Goal: Transaction & Acquisition: Purchase product/service

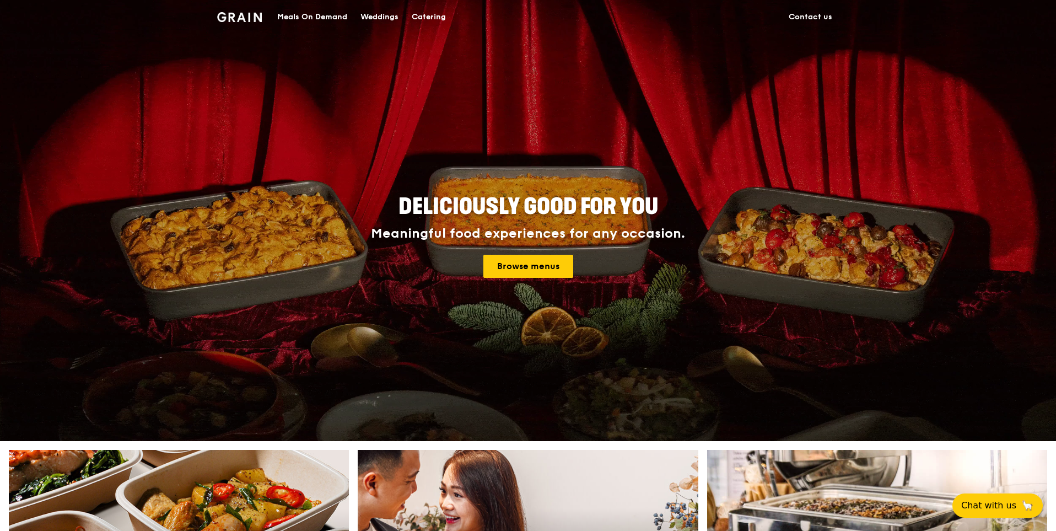
click at [329, 12] on div "Meals On Demand" at bounding box center [312, 17] width 70 height 33
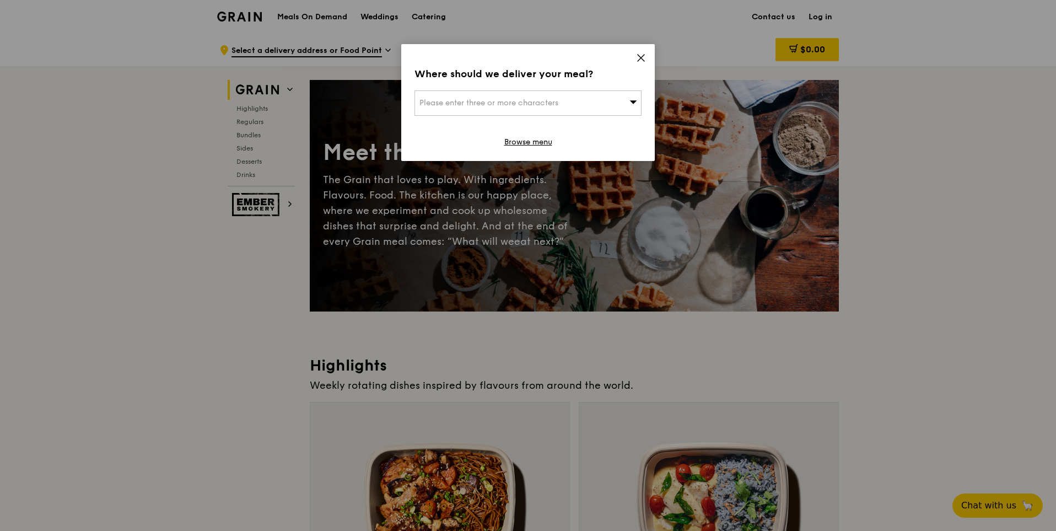
click at [516, 101] on span "Please enter three or more characters" at bounding box center [488, 102] width 139 height 9
paste input "048616"
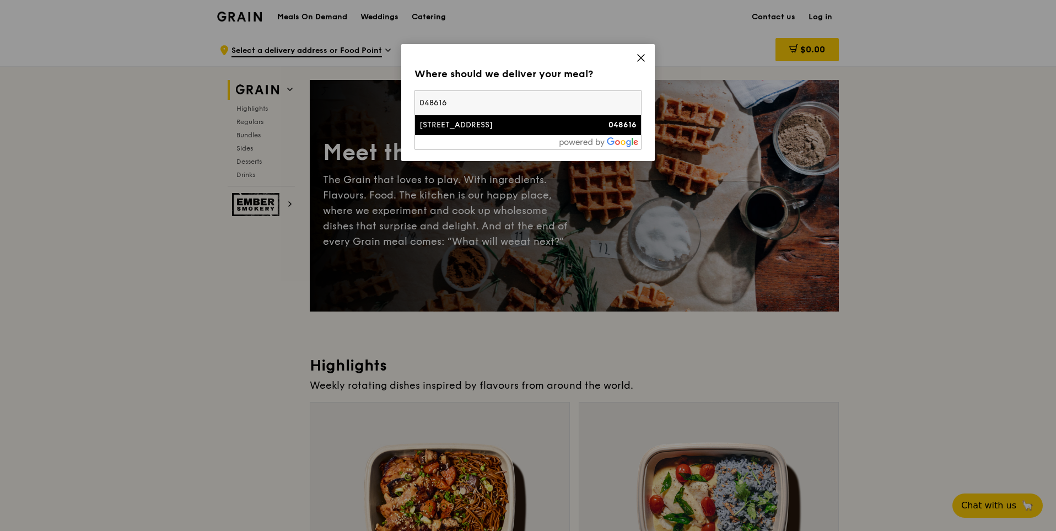
type input "048616"
click at [506, 124] on div "[STREET_ADDRESS]" at bounding box center [500, 125] width 163 height 11
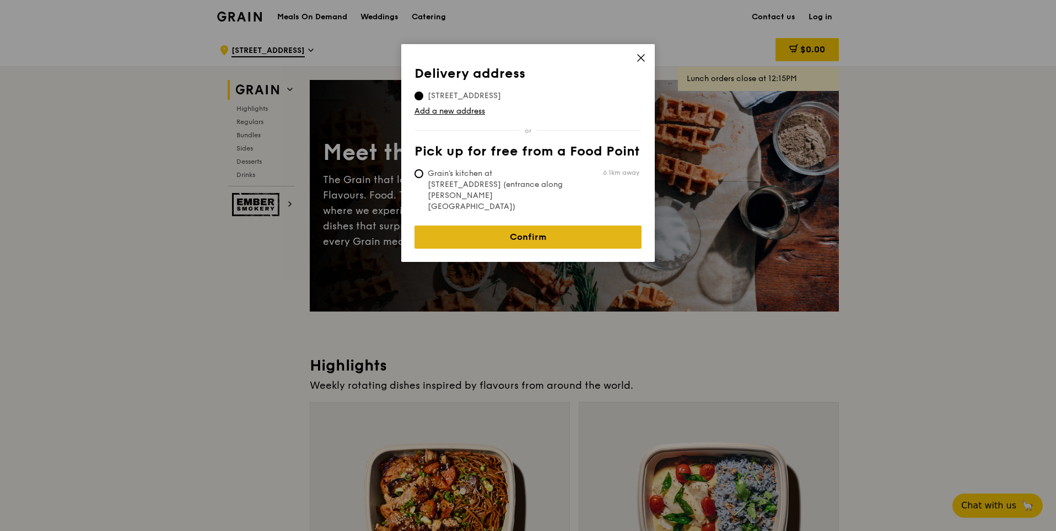
click at [503, 225] on link "Confirm" at bounding box center [527, 236] width 227 height 23
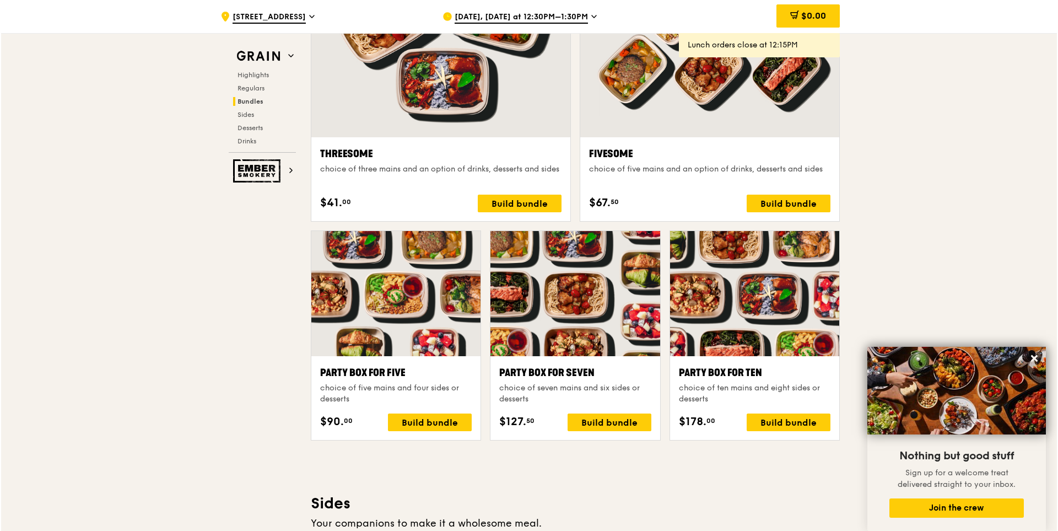
scroll to position [1984, 0]
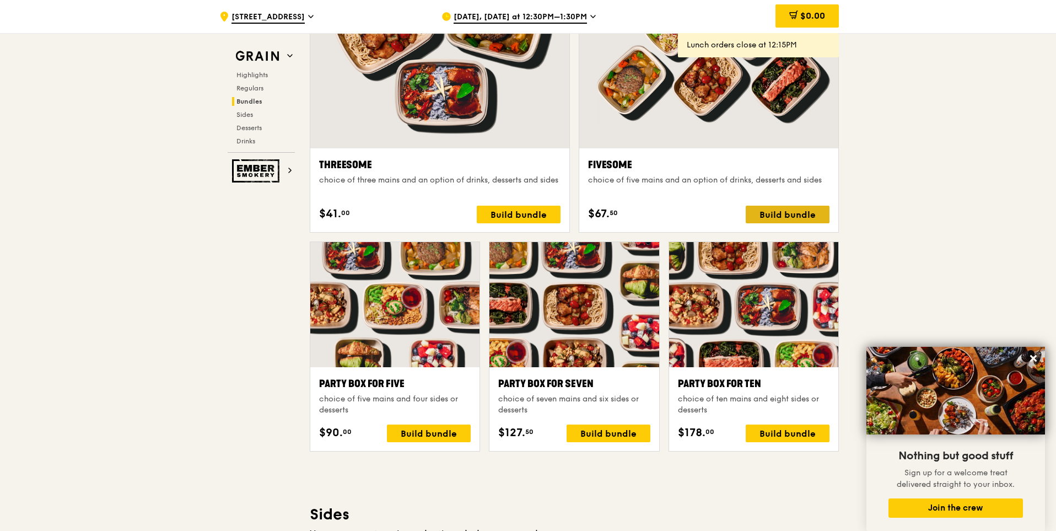
click at [793, 218] on div "Build bundle" at bounding box center [788, 215] width 84 height 18
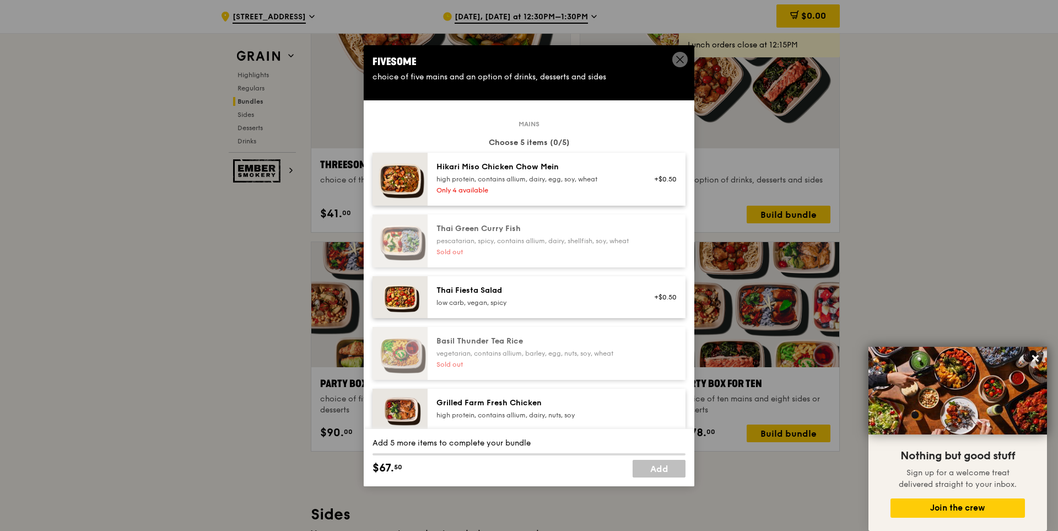
click at [579, 179] on div "high protein, contains allium, dairy, egg, soy, wheat" at bounding box center [536, 179] width 198 height 9
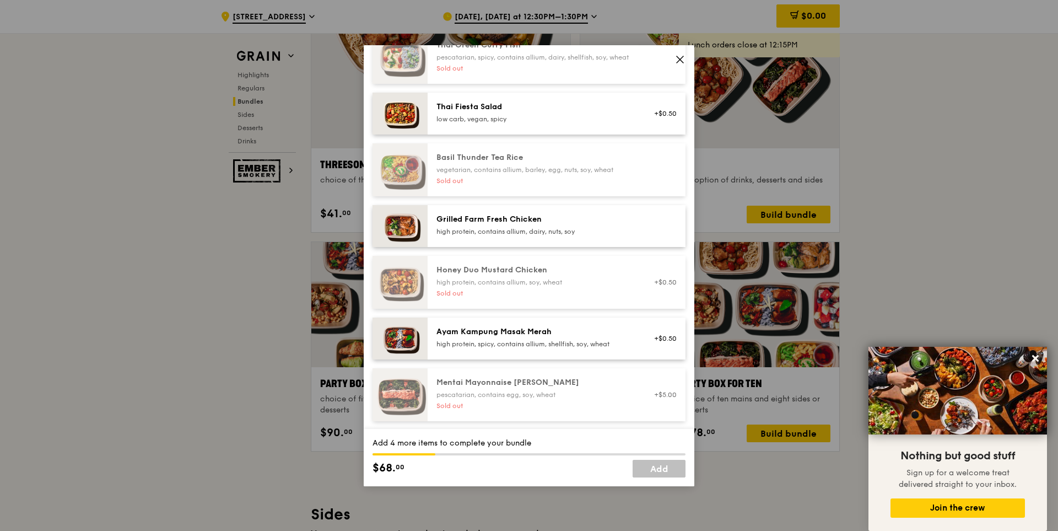
click at [509, 247] on div "Grilled Farm Fresh Chicken high protein, contains allium, dairy, nuts, soy" at bounding box center [557, 226] width 258 height 42
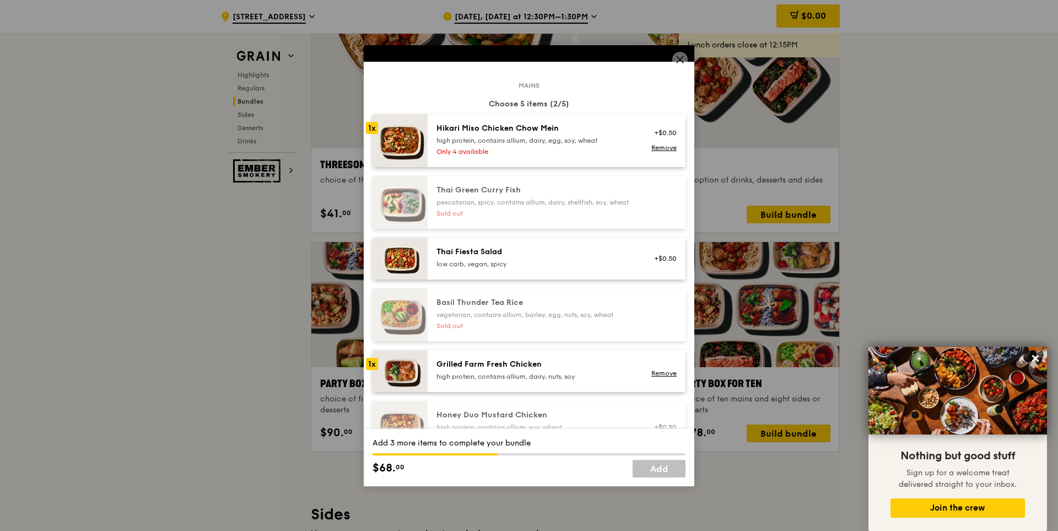
scroll to position [110, 0]
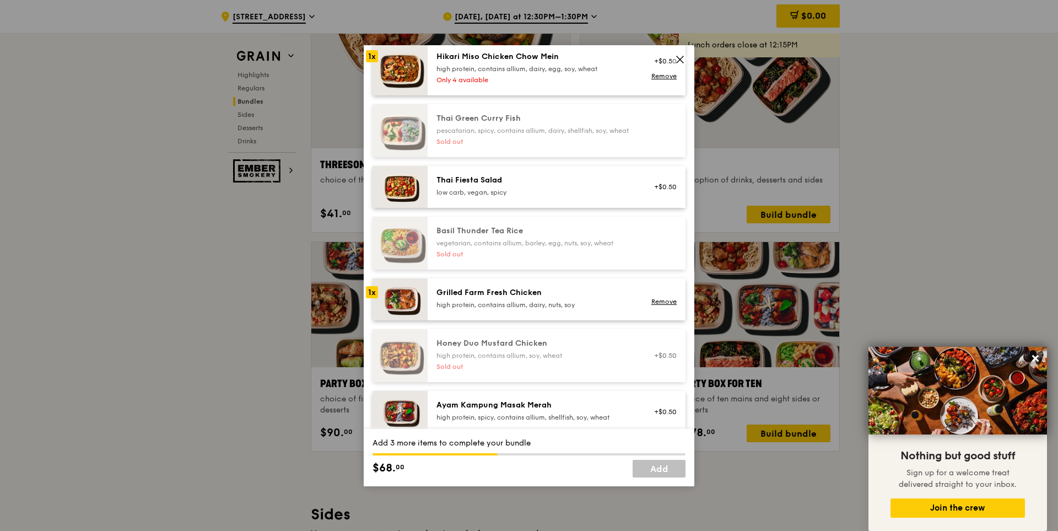
click at [508, 308] on div "Grilled Farm Fresh Chicken high protein, contains allium, dairy, nuts, soy" at bounding box center [536, 298] width 198 height 22
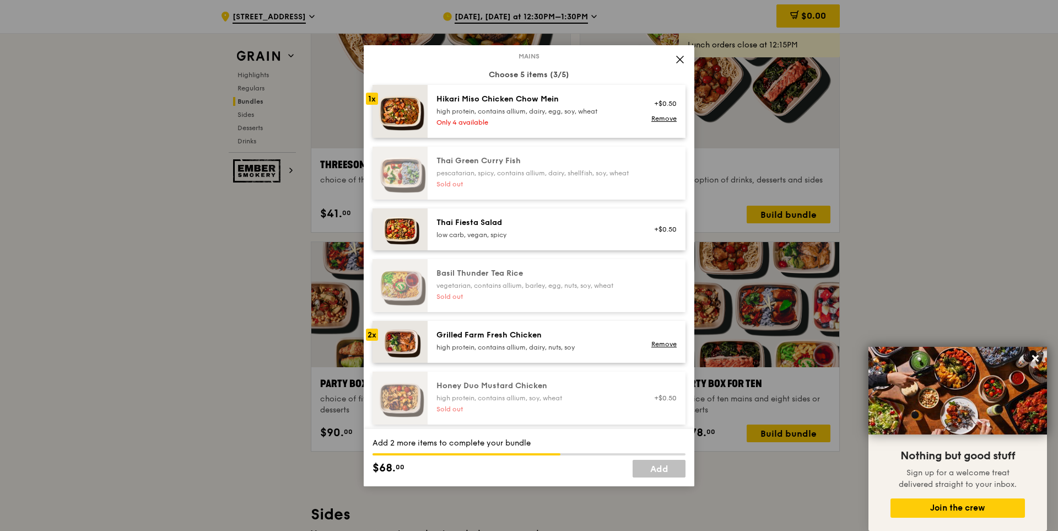
scroll to position [0, 0]
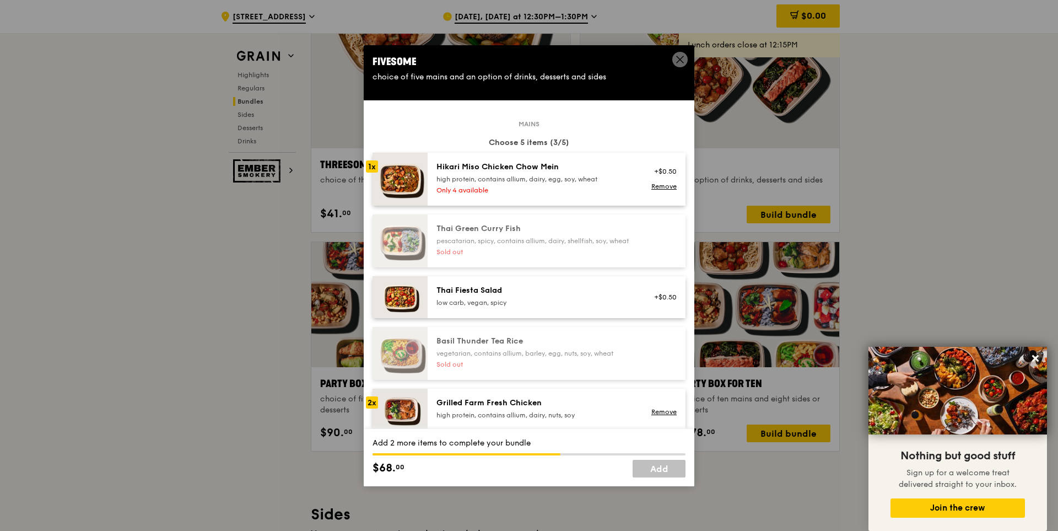
click at [482, 186] on div "Only 4 available" at bounding box center [536, 190] width 198 height 9
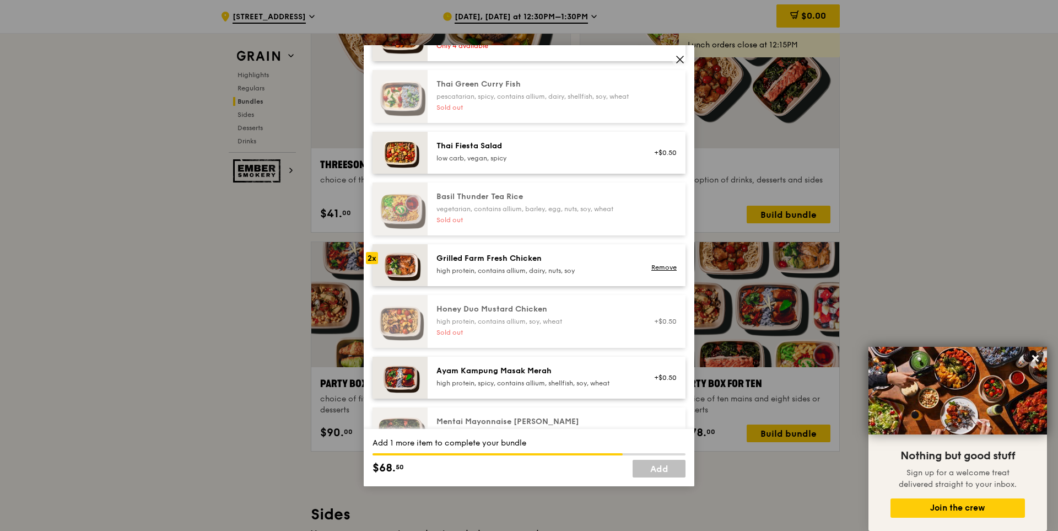
scroll to position [147, 0]
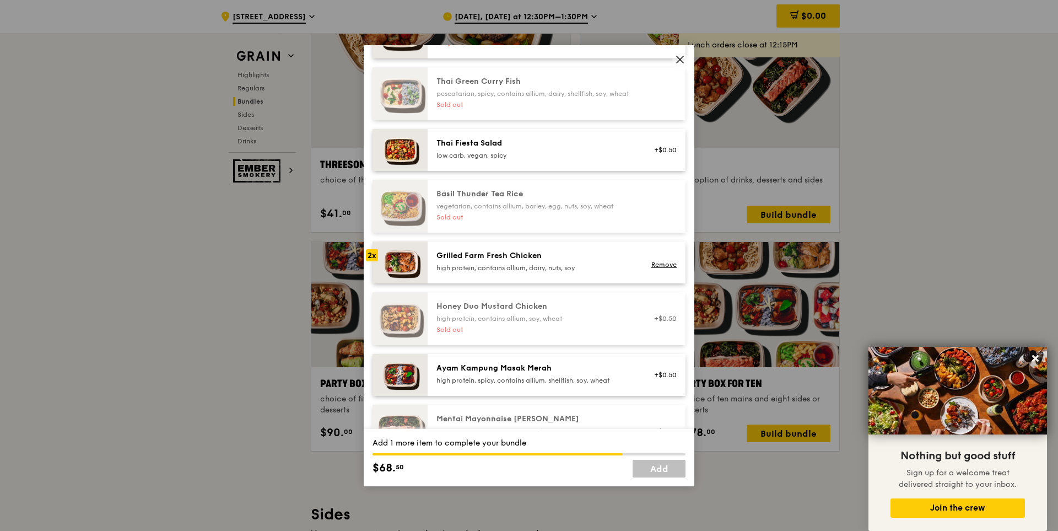
click at [453, 261] on div "Grilled Farm Fresh Chicken" at bounding box center [536, 255] width 198 height 11
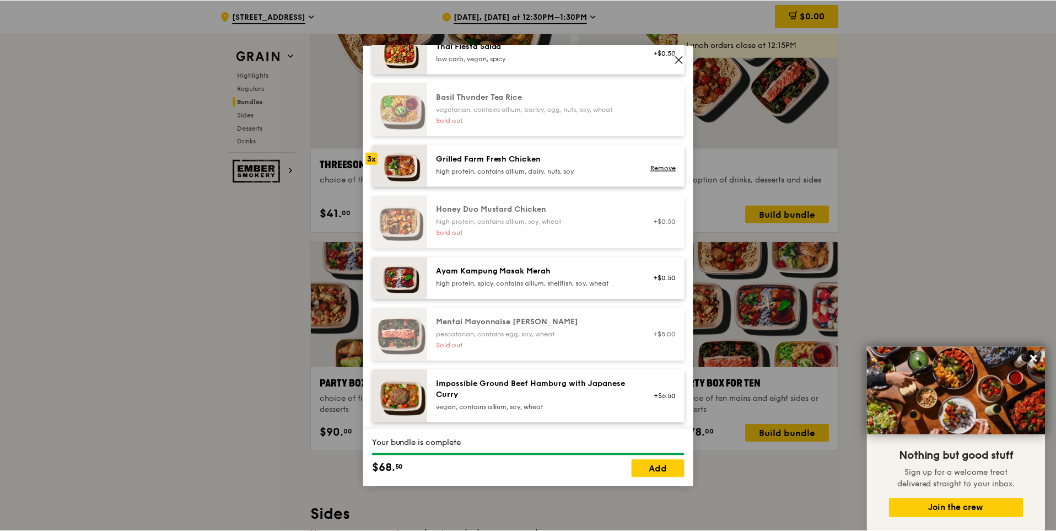
scroll to position [257, 0]
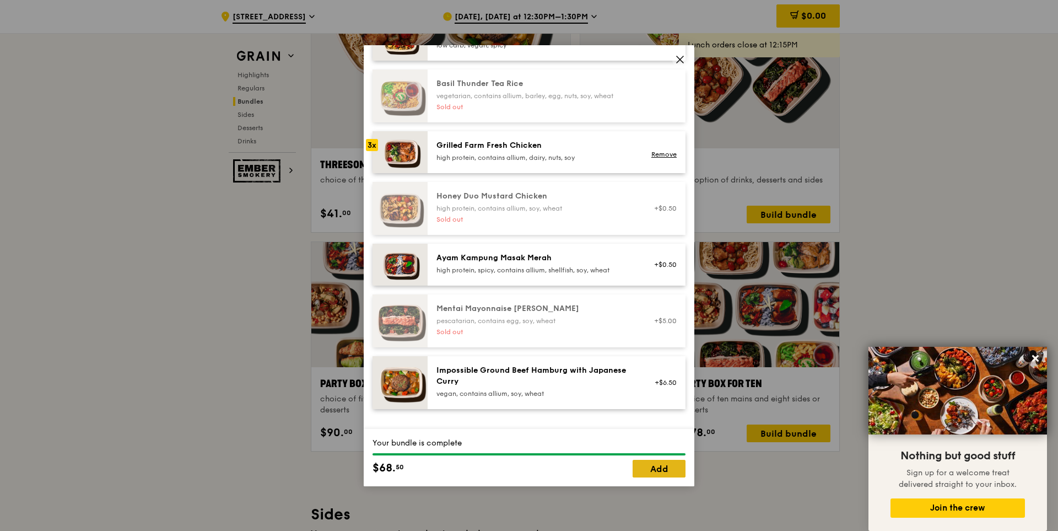
click at [676, 466] on link "Add" at bounding box center [659, 469] width 53 height 18
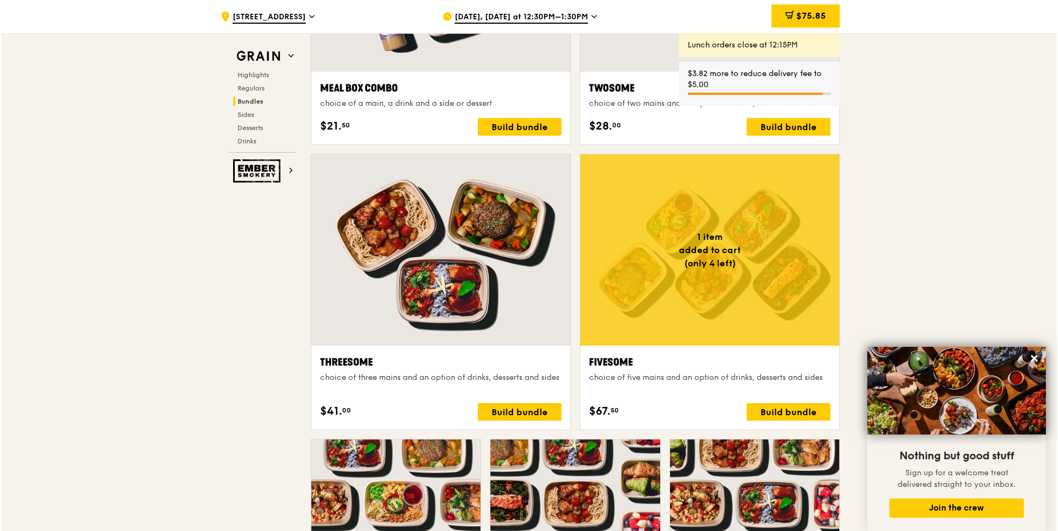
scroll to position [1764, 0]
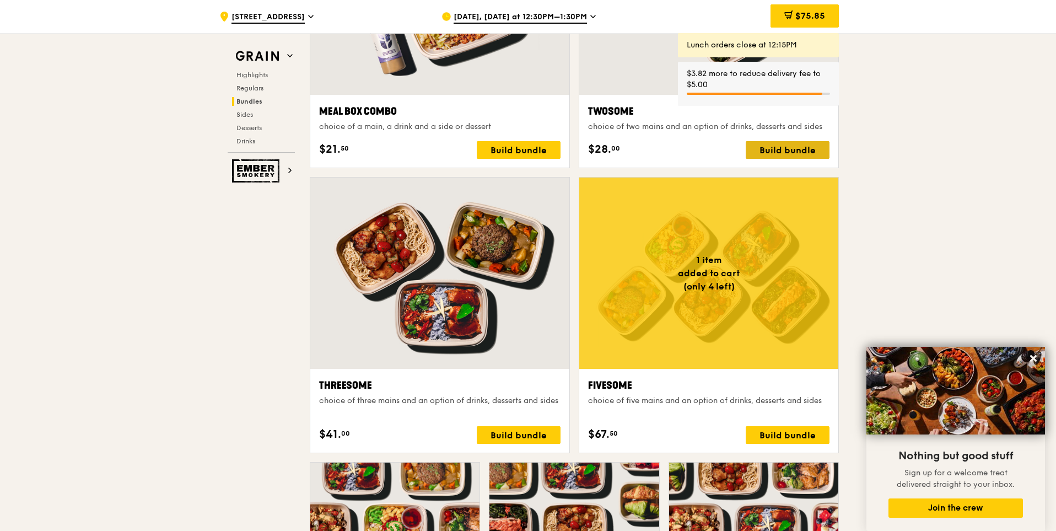
click at [768, 149] on div "Build bundle" at bounding box center [788, 150] width 84 height 18
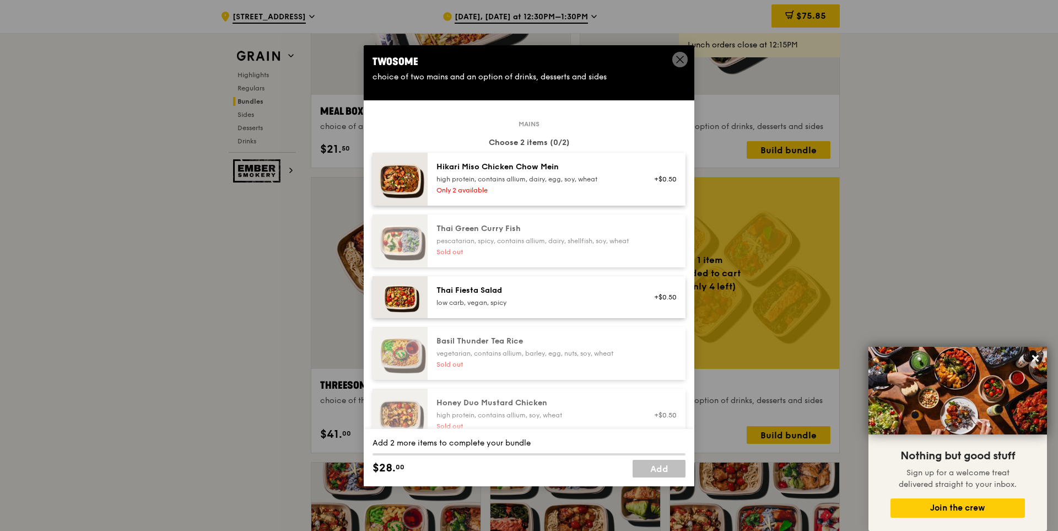
click at [497, 177] on div "high protein, contains allium, dairy, egg, soy, wheat" at bounding box center [536, 179] width 198 height 9
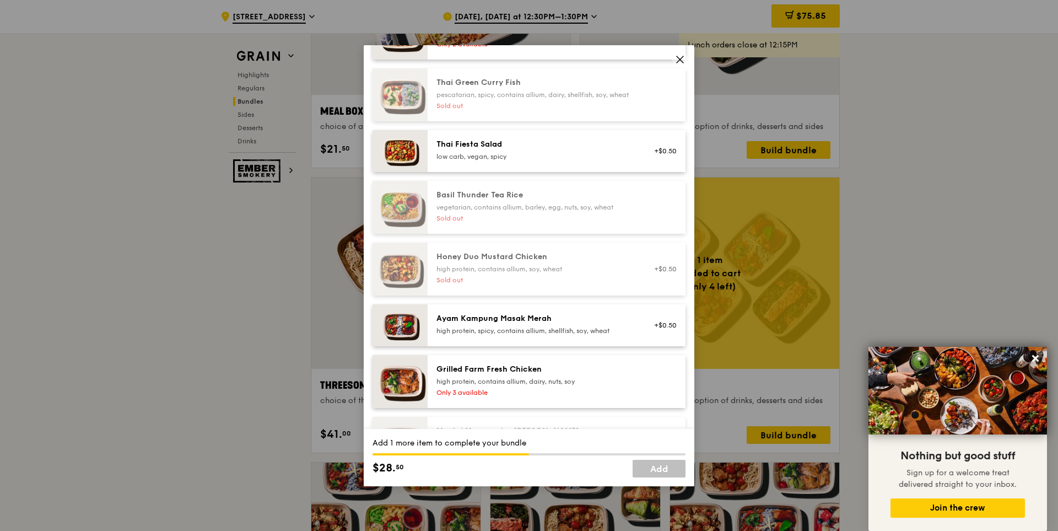
scroll to position [220, 0]
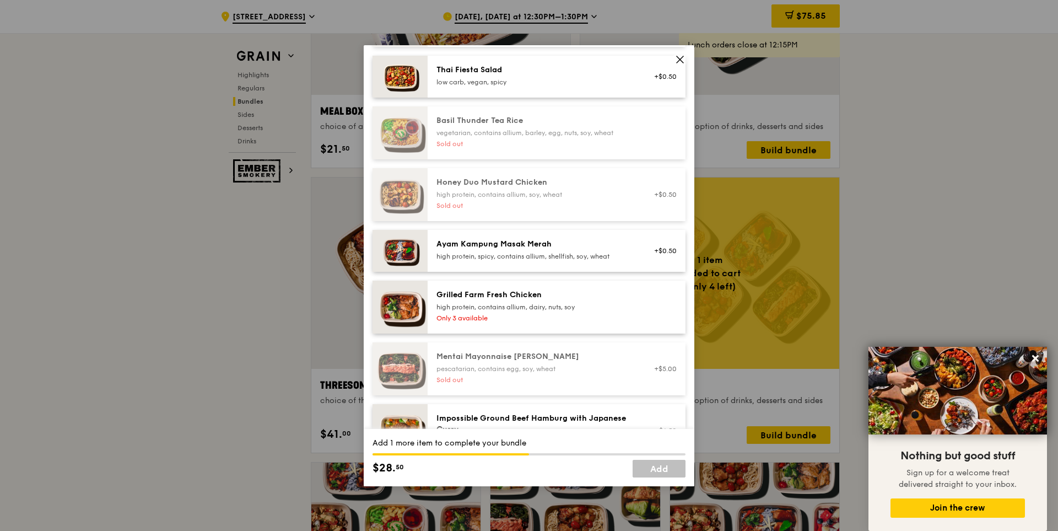
click at [531, 310] on div "Grilled Farm Fresh Chicken high protein, contains allium, dairy, nuts, soy" at bounding box center [536, 300] width 198 height 22
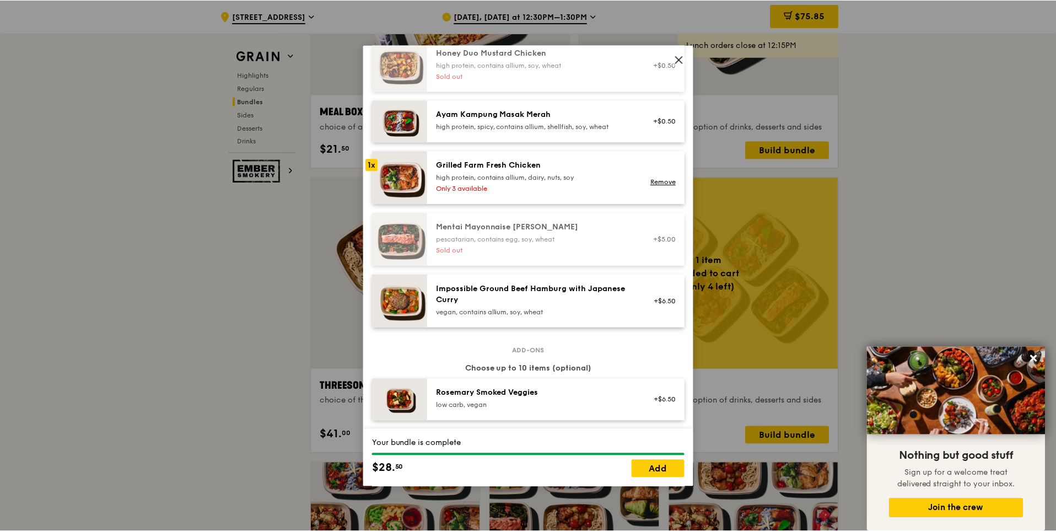
scroll to position [368, 0]
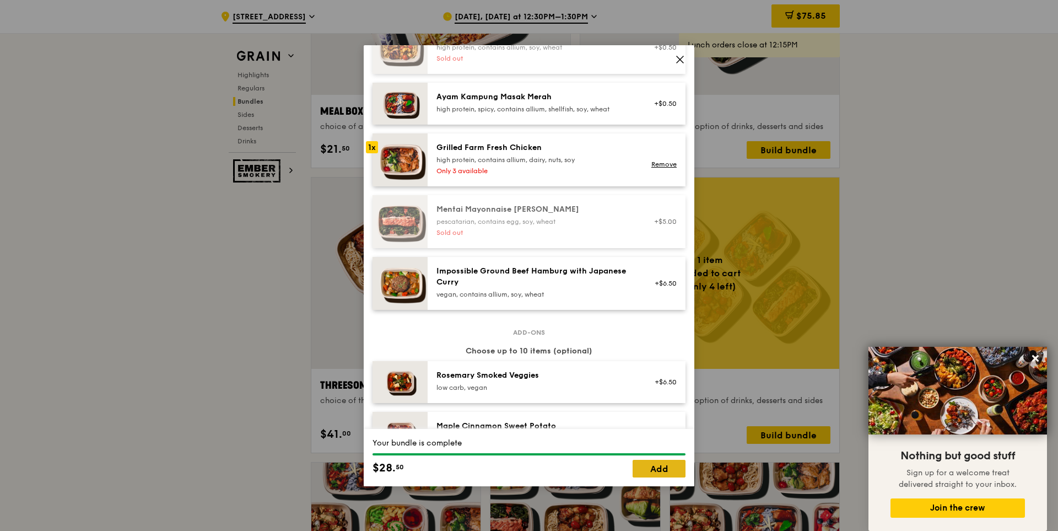
click at [656, 465] on link "Add" at bounding box center [659, 469] width 53 height 18
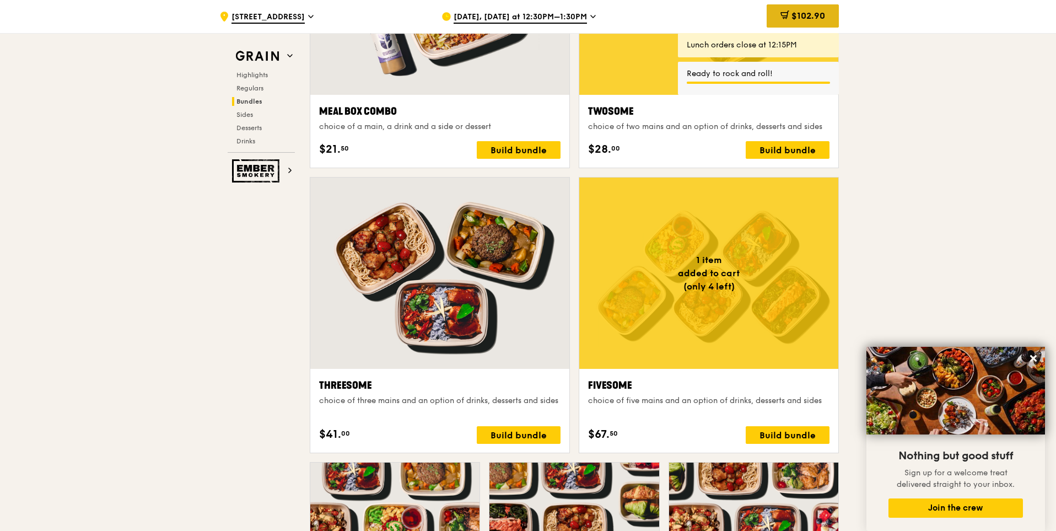
click at [812, 17] on span "$102.90" at bounding box center [809, 15] width 34 height 10
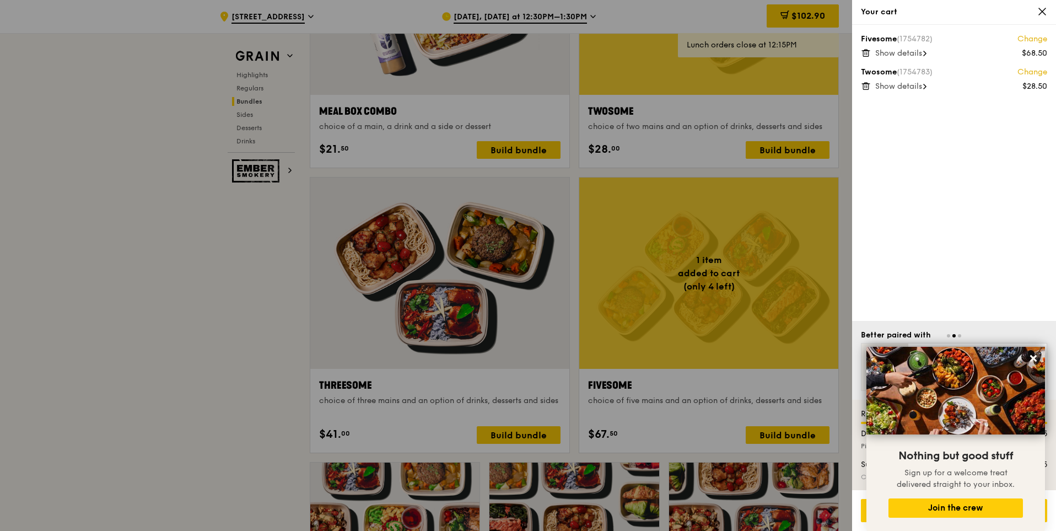
click at [857, 55] on div "Fivesome (1754782) Change $68.50 Show details Twosome (1754783) Change $28.50 S…" at bounding box center [954, 173] width 204 height 296
click at [863, 53] on icon at bounding box center [866, 54] width 6 height 6
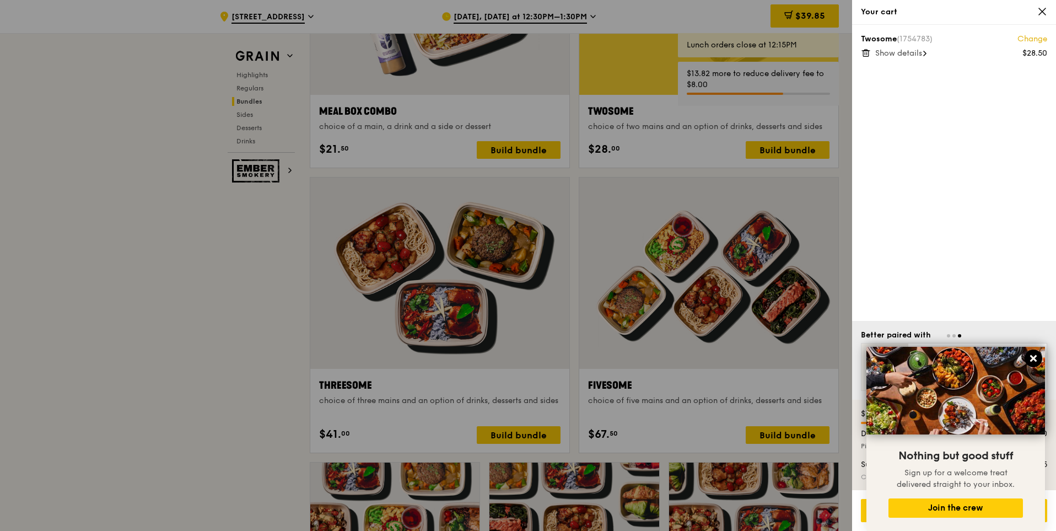
click at [1038, 358] on icon at bounding box center [1034, 358] width 10 height 10
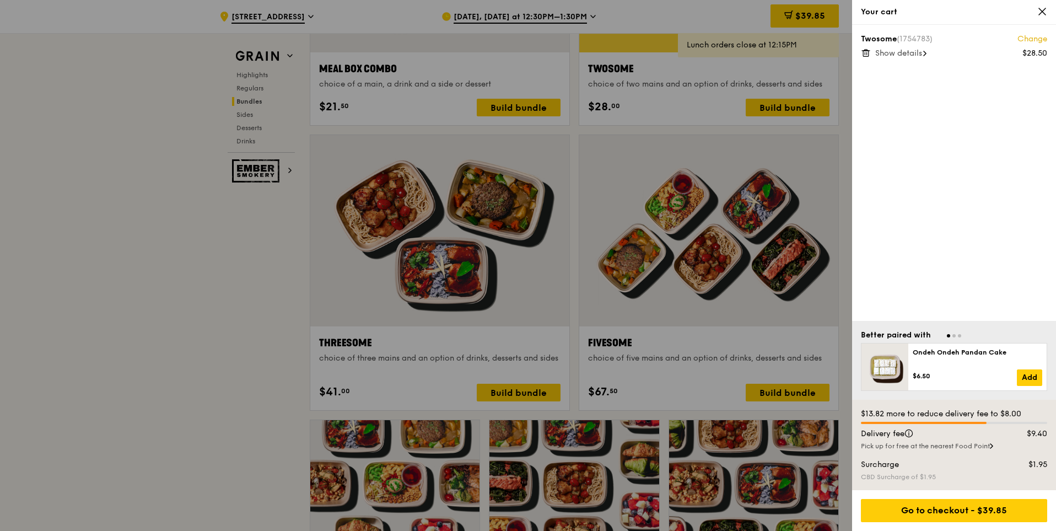
scroll to position [1911, 0]
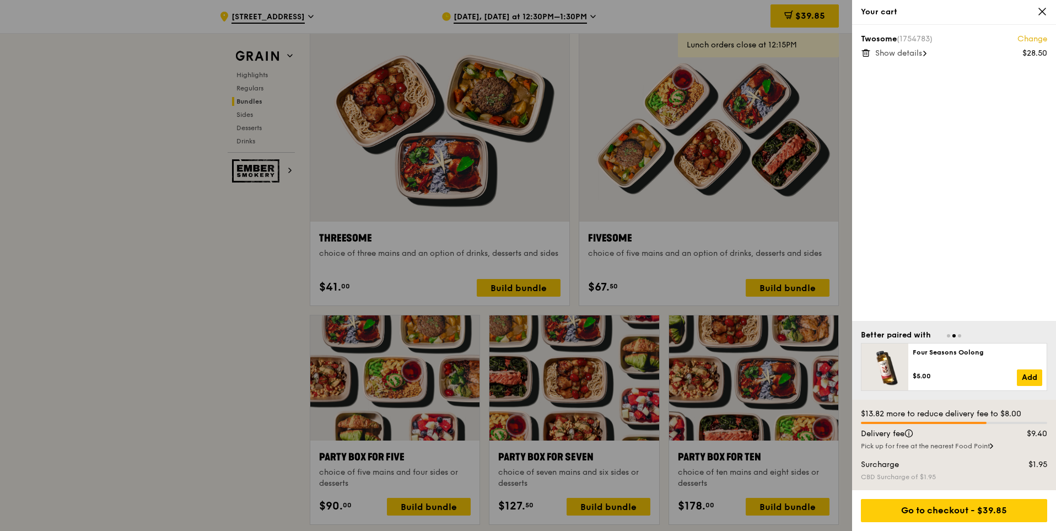
click at [979, 448] on div "Pick up for free at the nearest Food Point" at bounding box center [954, 446] width 186 height 9
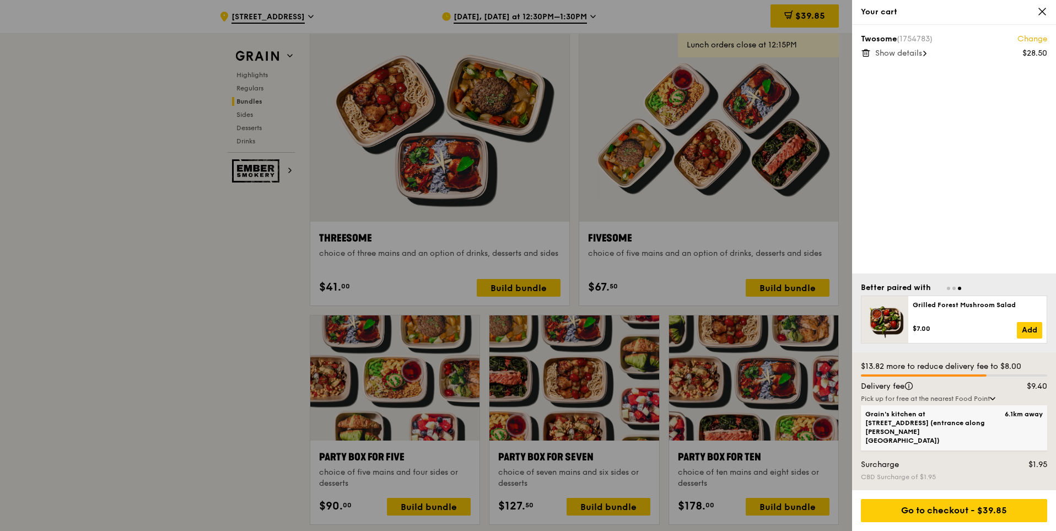
click at [1024, 418] on span "6.1km away" at bounding box center [1024, 414] width 38 height 9
click at [0, 0] on input "Grain's kitchen at 5 Burn Road #05-01 (entrance along Harrison Road) 6.1km away" at bounding box center [0, 0] width 0 height 0
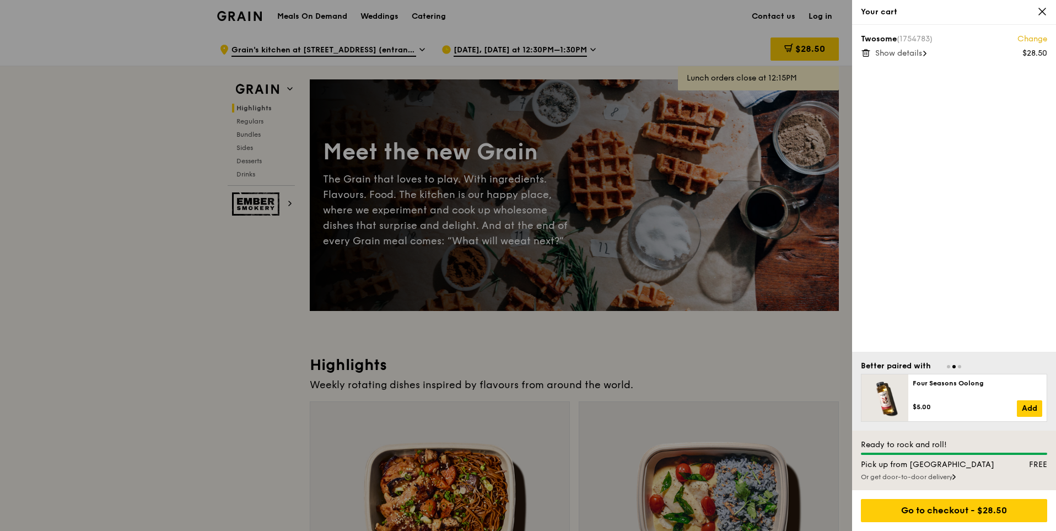
scroll to position [0, 0]
click at [1039, 6] on div "Your cart" at bounding box center [954, 12] width 204 height 25
click at [1042, 7] on icon at bounding box center [1042, 12] width 10 height 10
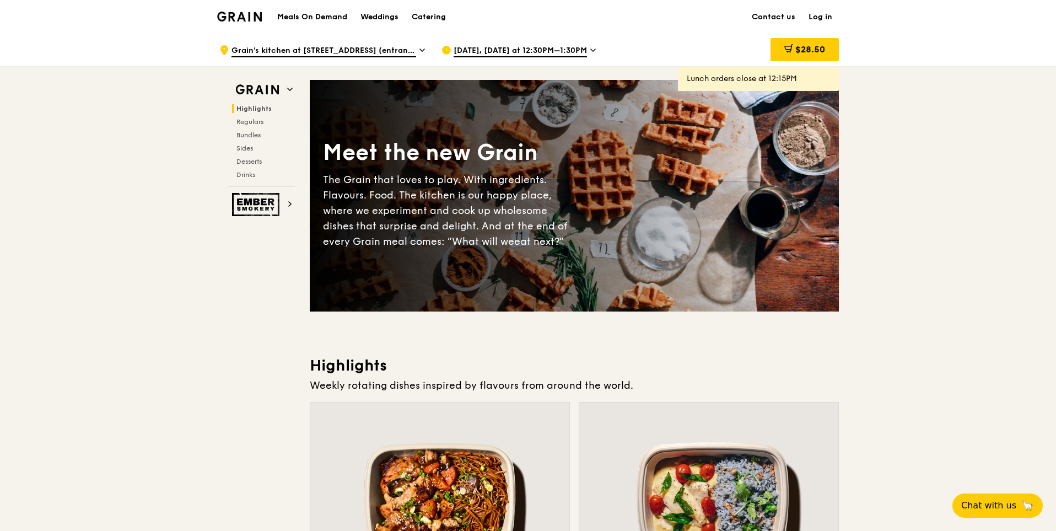
click at [391, 52] on span "Grain's kitchen at [STREET_ADDRESS] (entrance along [PERSON_NAME][GEOGRAPHIC_DA…" at bounding box center [324, 51] width 185 height 12
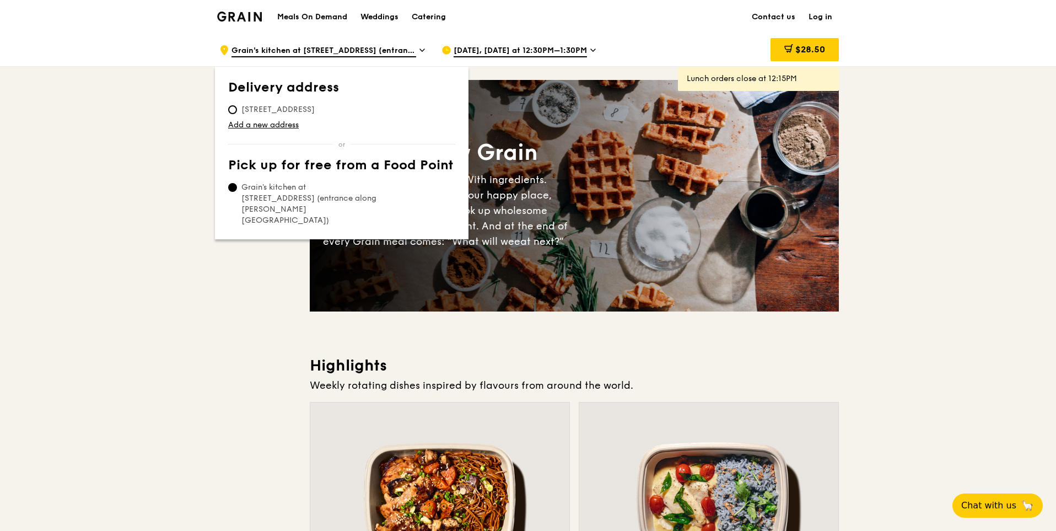
click at [277, 186] on span "Grain's kitchen at [STREET_ADDRESS] (entrance along [PERSON_NAME][GEOGRAPHIC_DA…" at bounding box center [310, 204] width 164 height 44
click at [237, 186] on input "Grain's kitchen at [STREET_ADDRESS] (entrance along [PERSON_NAME][GEOGRAPHIC_DA…" at bounding box center [232, 187] width 9 height 9
click at [273, 120] on link "Add a new address" at bounding box center [341, 125] width 227 height 11
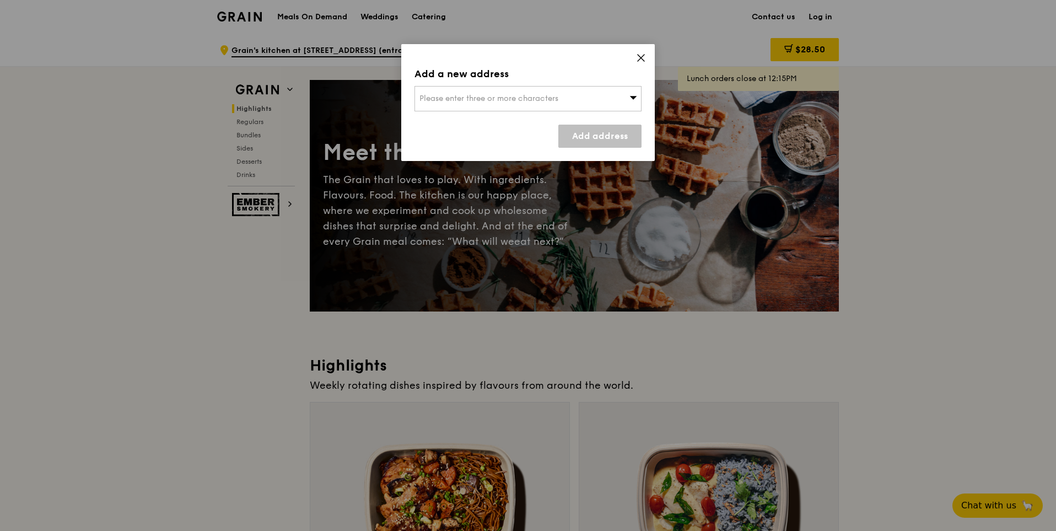
click at [526, 98] on span "Please enter three or more characters" at bounding box center [488, 98] width 139 height 9
type input "341103"
click at [575, 136] on link "Add address" at bounding box center [599, 136] width 83 height 23
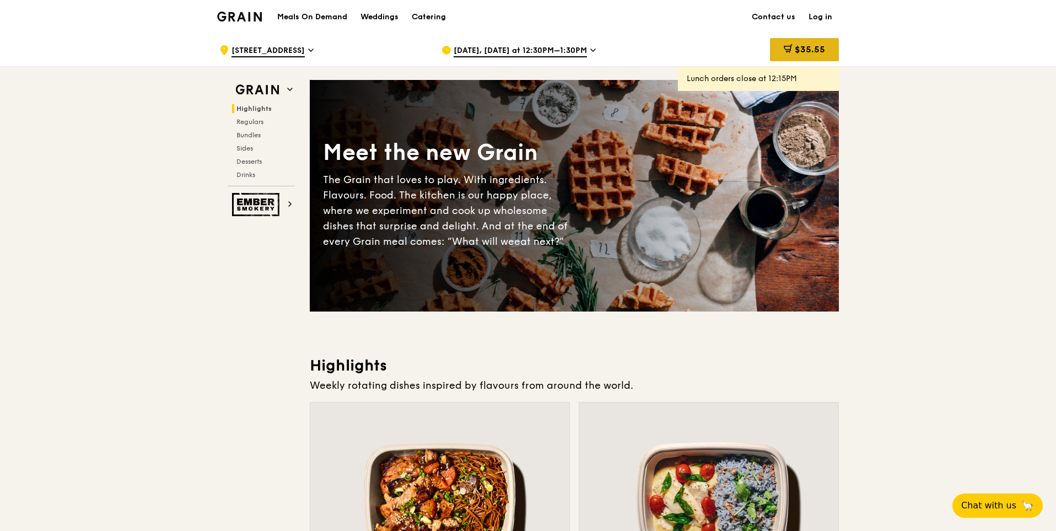
click at [789, 39] on div "$35.55" at bounding box center [804, 49] width 69 height 23
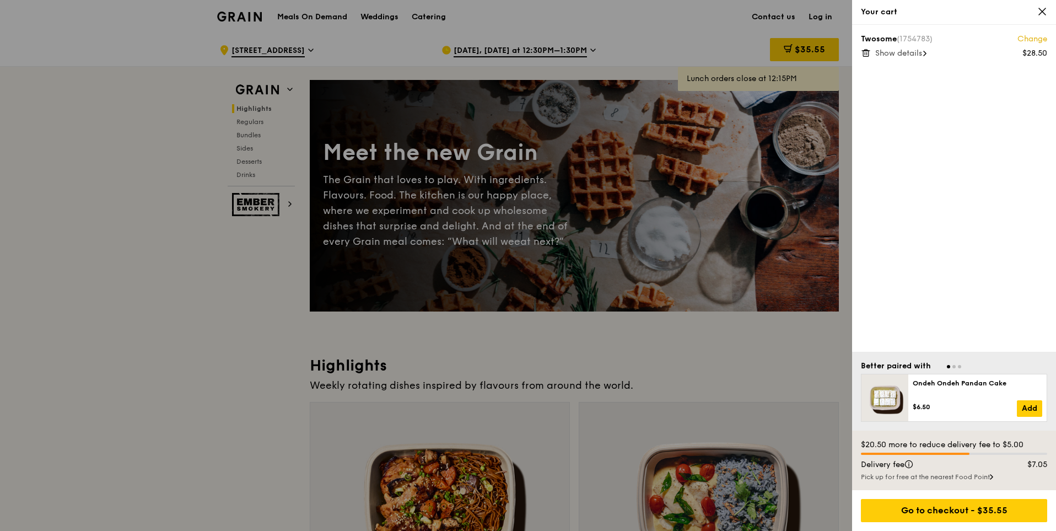
click at [1045, 6] on div "Your cart" at bounding box center [954, 12] width 204 height 25
click at [1041, 10] on icon at bounding box center [1042, 11] width 7 height 7
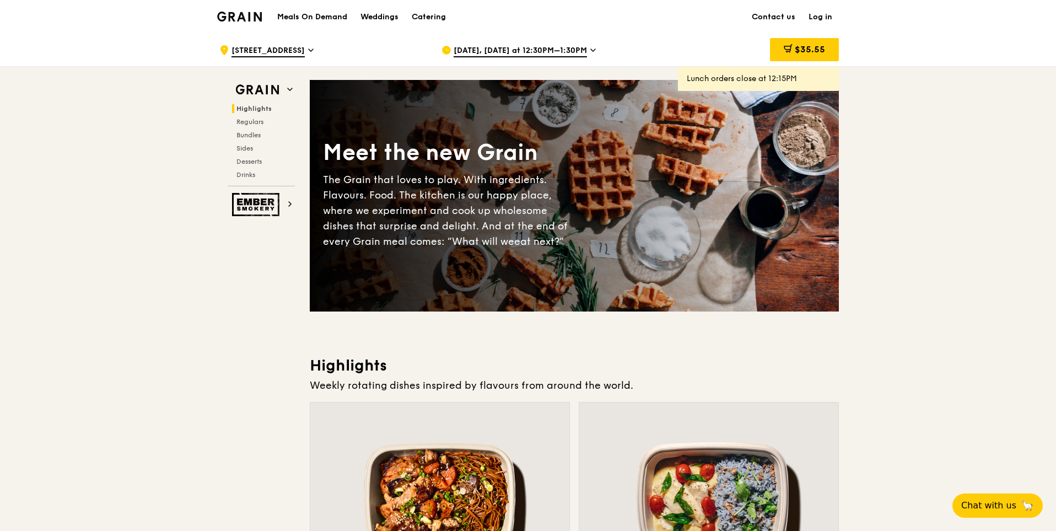
click at [565, 50] on span "[DATE], [DATE] at 12:30PM–1:30PM" at bounding box center [520, 51] width 133 height 12
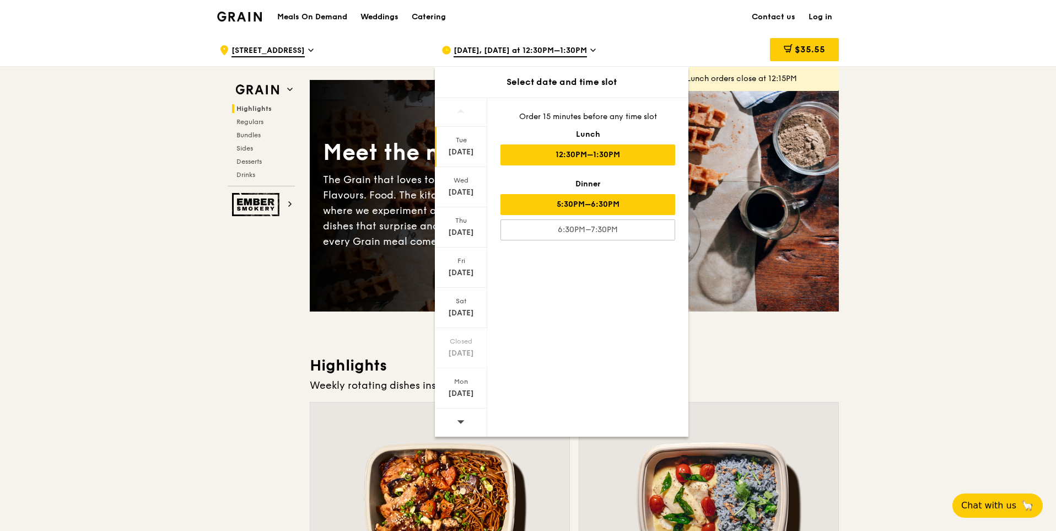
click at [579, 202] on div "5:30PM–6:30PM" at bounding box center [587, 204] width 175 height 21
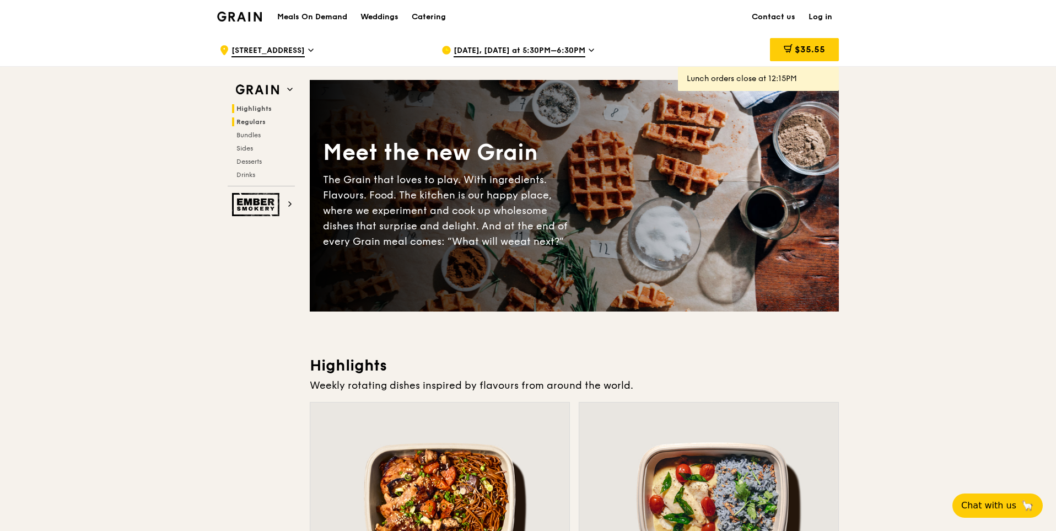
click at [258, 126] on h2 "Regulars" at bounding box center [263, 121] width 63 height 9
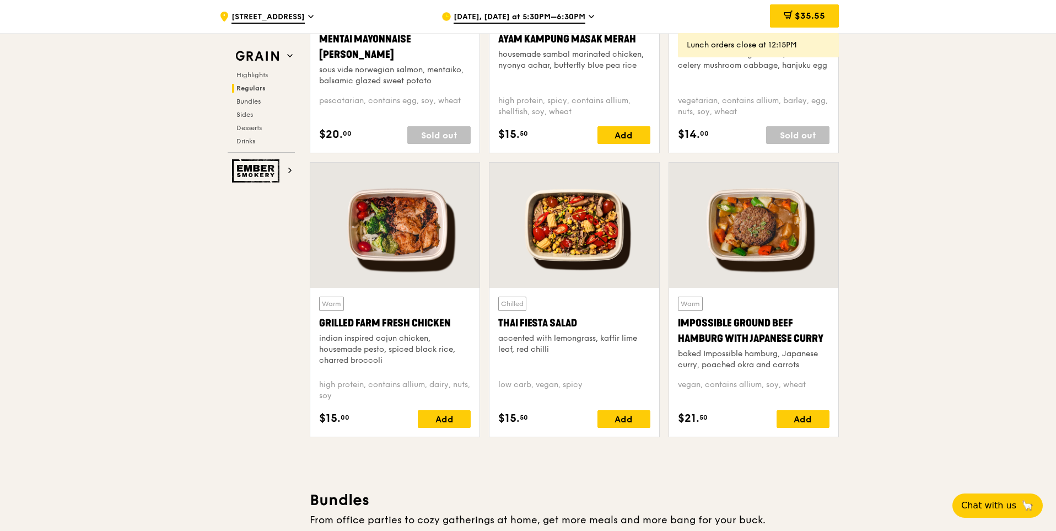
scroll to position [1229, 0]
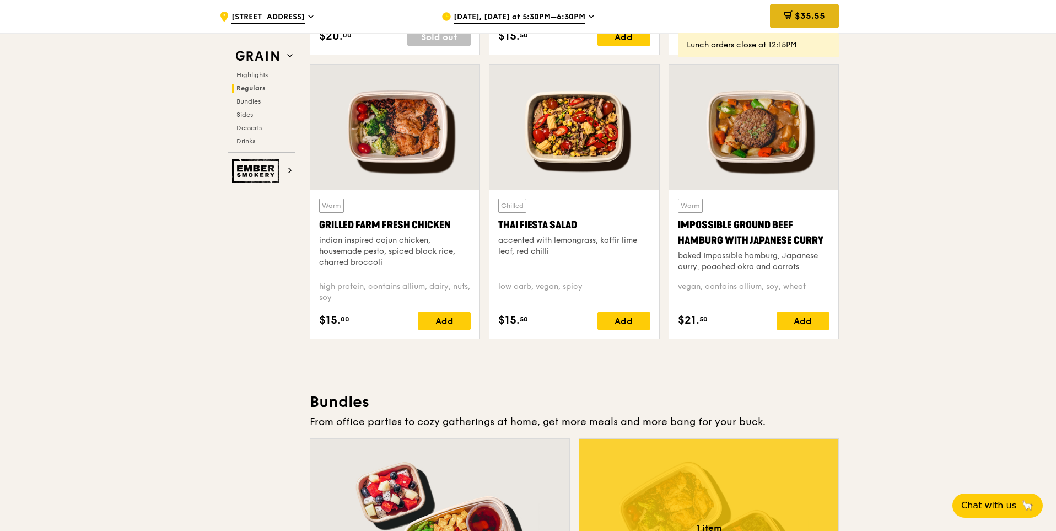
click at [787, 26] on div "$35.55" at bounding box center [804, 15] width 69 height 23
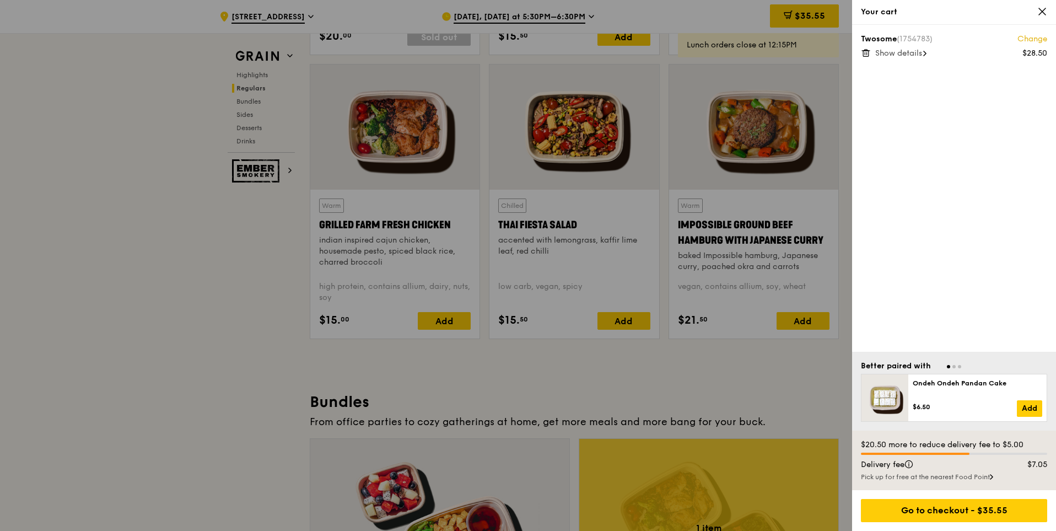
click at [973, 480] on div "Pick up for free at the nearest Food Point" at bounding box center [954, 476] width 186 height 9
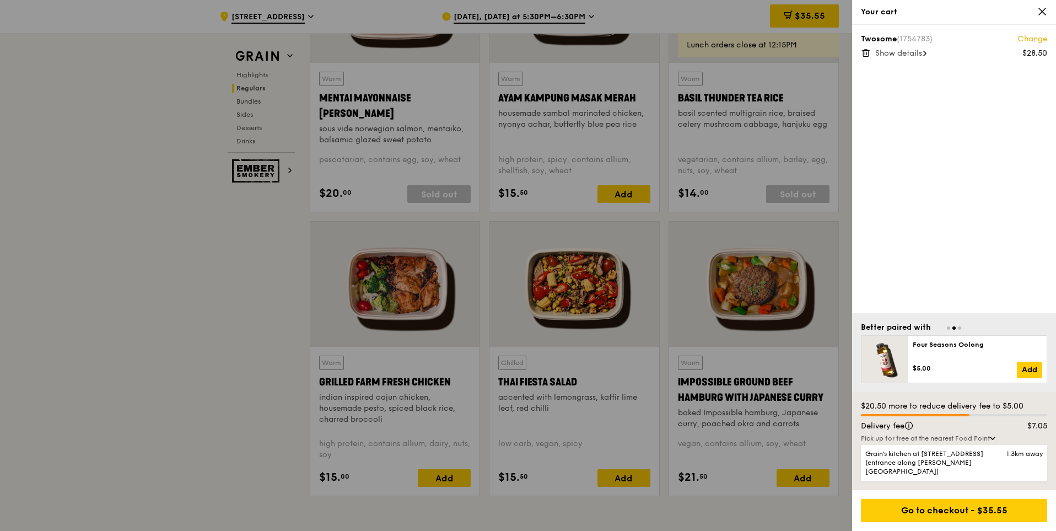
scroll to position [1045, 0]
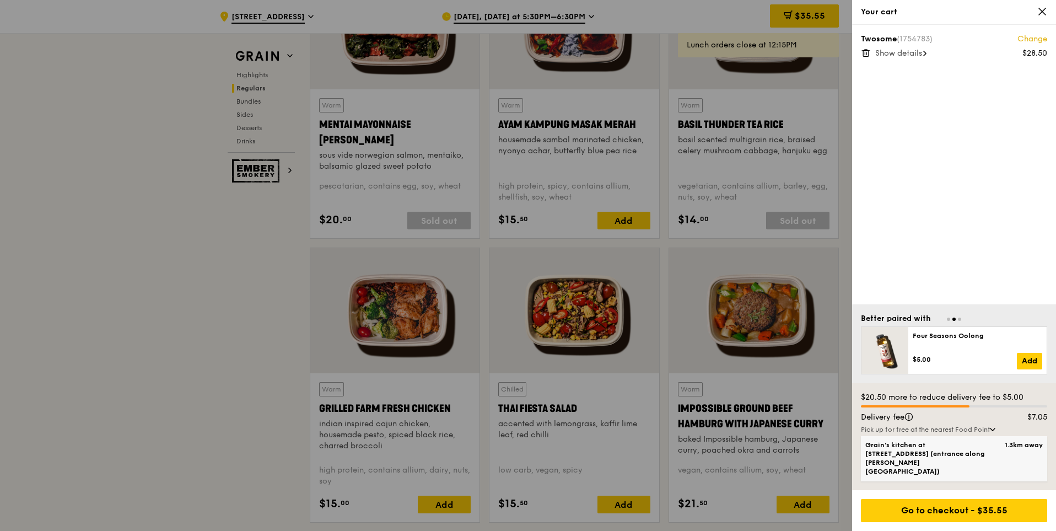
click at [946, 464] on span "Grain's kitchen at [STREET_ADDRESS] (entrance along [PERSON_NAME][GEOGRAPHIC_DA…" at bounding box center [931, 457] width 133 height 35
click at [0, 0] on input "Grain's kitchen at 5 Burn Road #05-01 (entrance along Harrison Road) 1.3km away" at bounding box center [0, 0] width 0 height 0
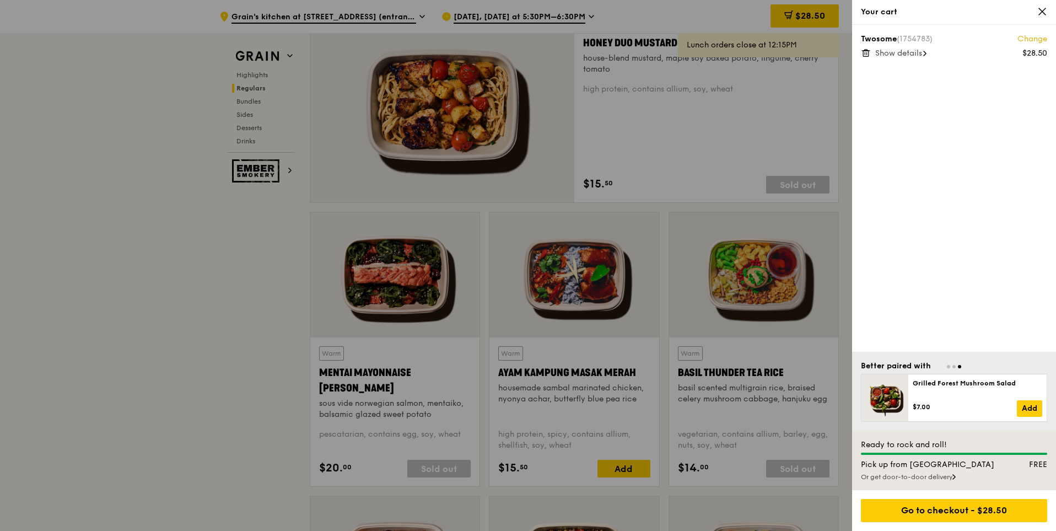
scroll to position [751, 0]
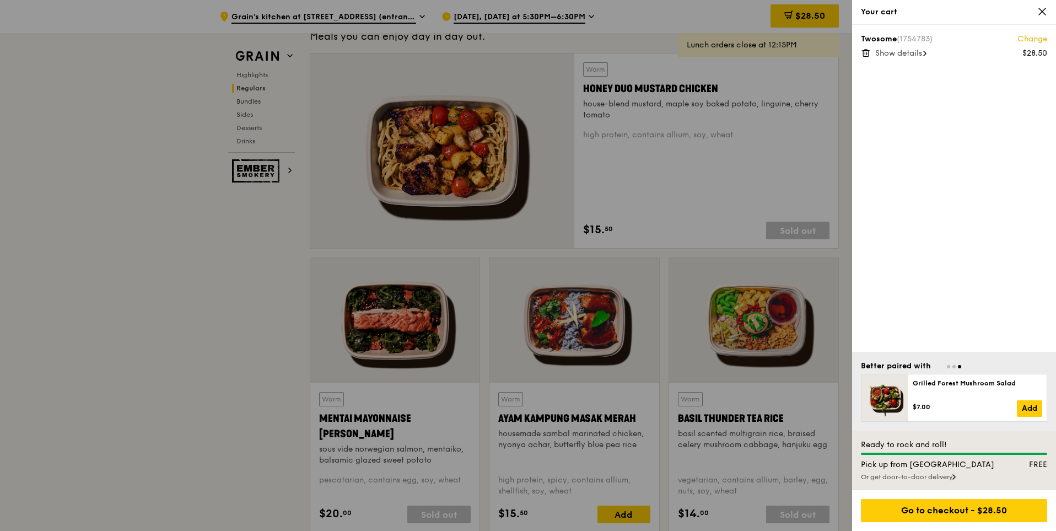
click at [685, 235] on div at bounding box center [528, 265] width 1056 height 531
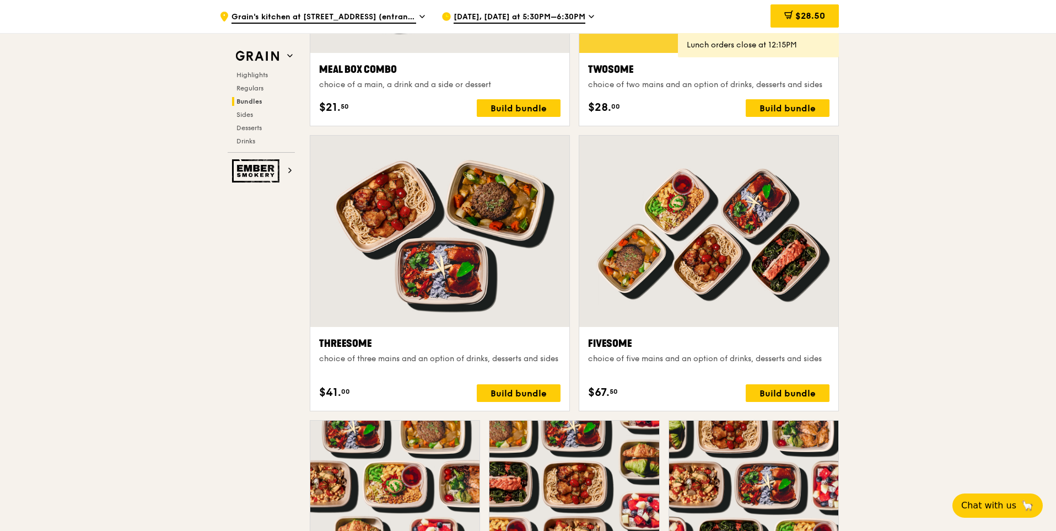
scroll to position [1817, 0]
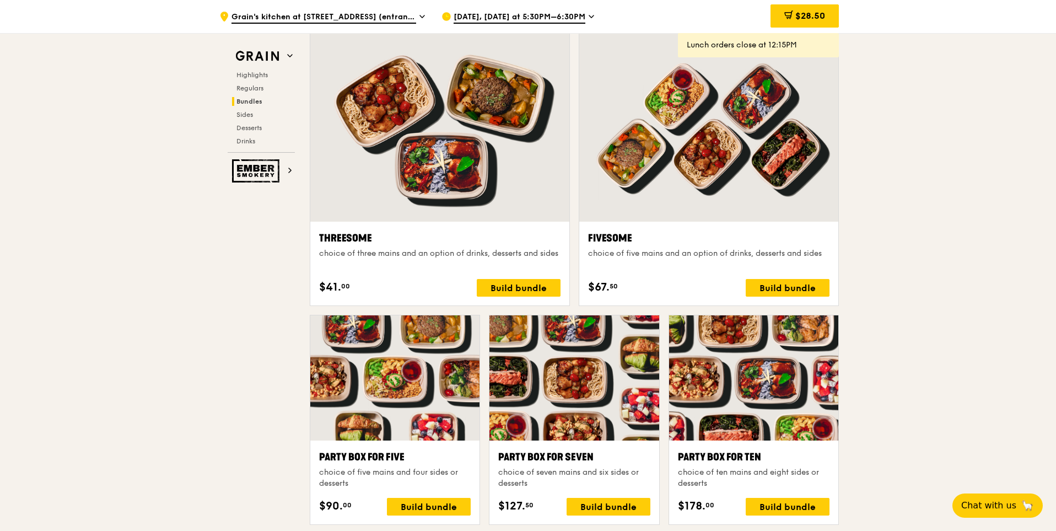
drag, startPoint x: 886, startPoint y: 294, endPoint x: 772, endPoint y: 100, distance: 225.1
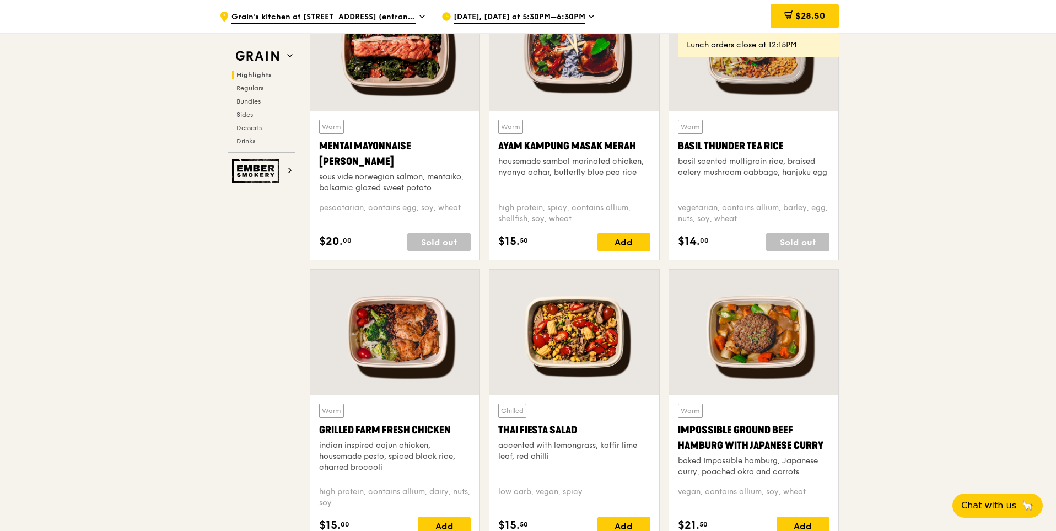
scroll to position [0, 0]
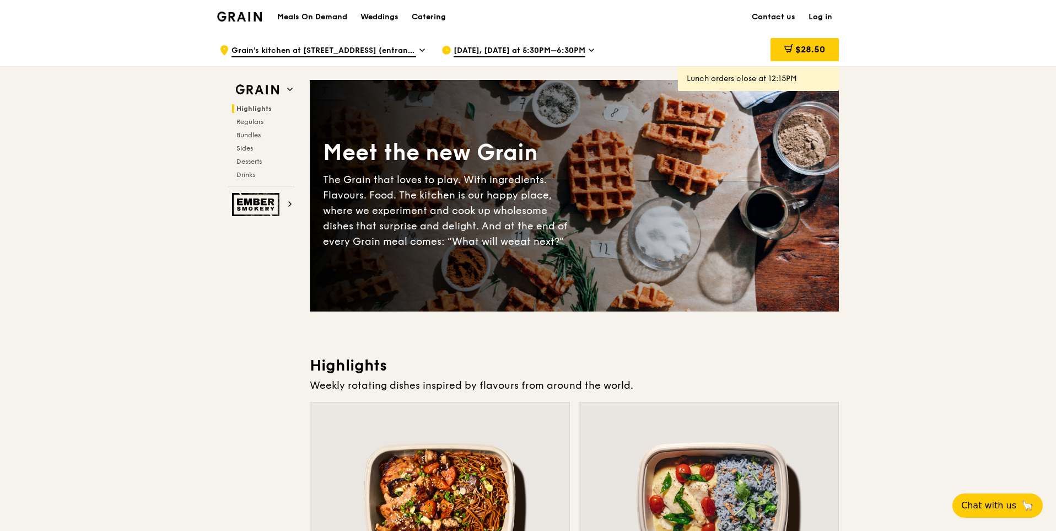
drag, startPoint x: 971, startPoint y: 240, endPoint x: 813, endPoint y: -42, distance: 323.7
click at [819, 56] on div "$28.50" at bounding box center [805, 49] width 68 height 23
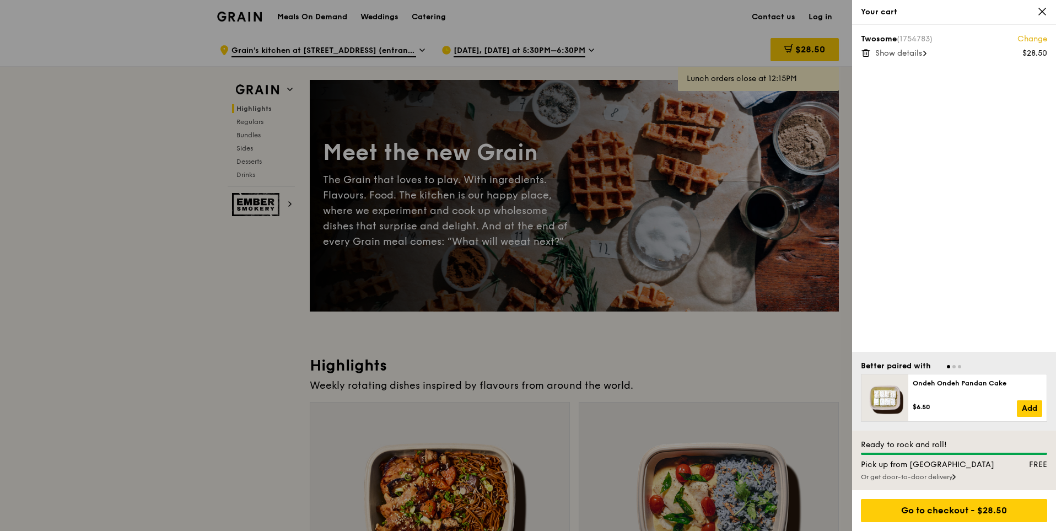
click at [910, 49] on span "Show details" at bounding box center [898, 53] width 47 height 9
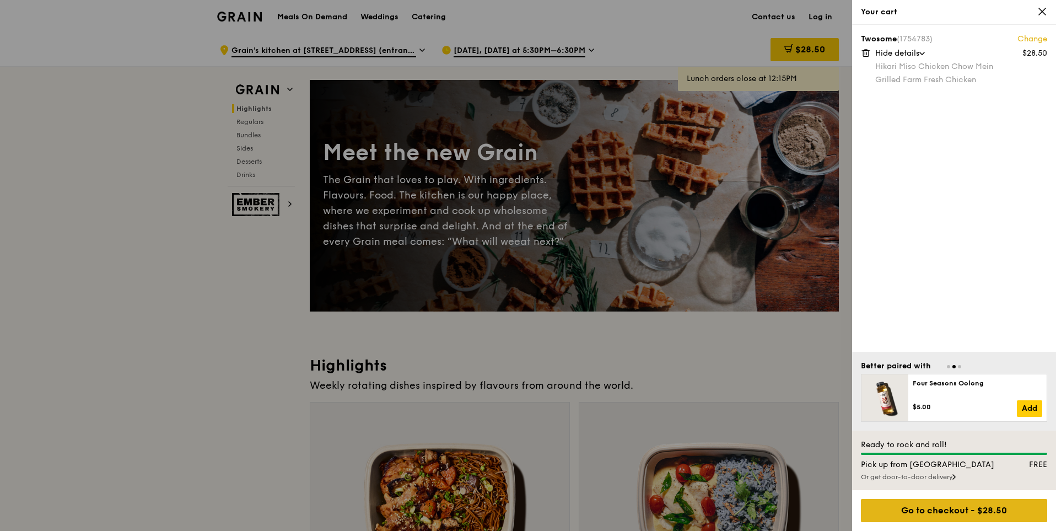
click at [969, 508] on div "Go to checkout - $28.50" at bounding box center [954, 510] width 186 height 23
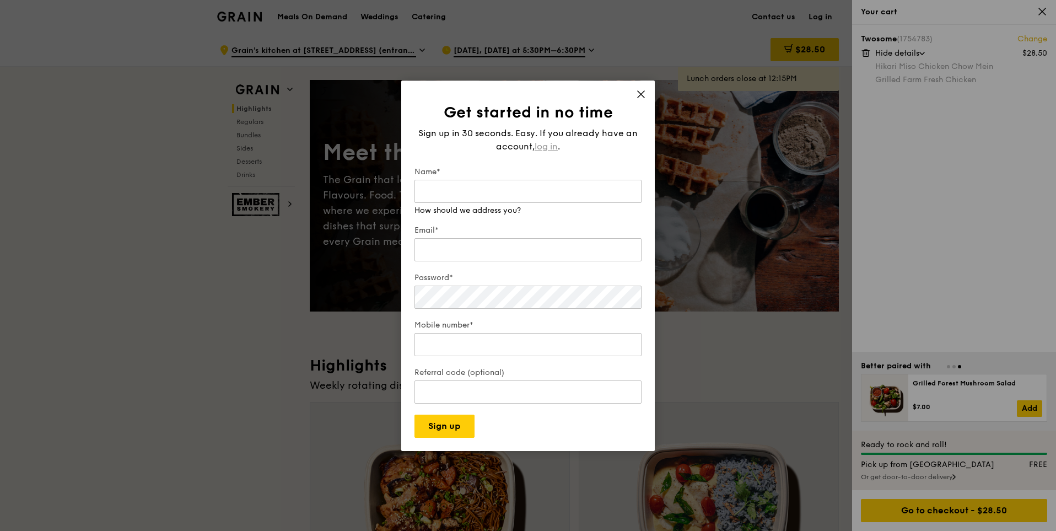
click at [552, 150] on span "log in" at bounding box center [546, 146] width 23 height 13
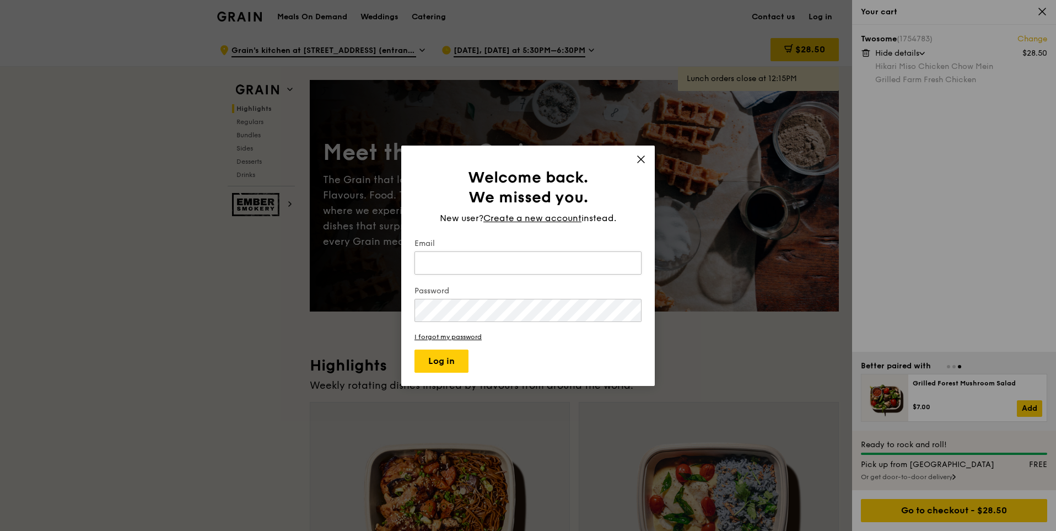
click at [501, 257] on input "Email" at bounding box center [527, 262] width 227 height 23
type input "[EMAIL_ADDRESS][DOMAIN_NAME]"
click at [414, 349] on button "Log in" at bounding box center [441, 360] width 54 height 23
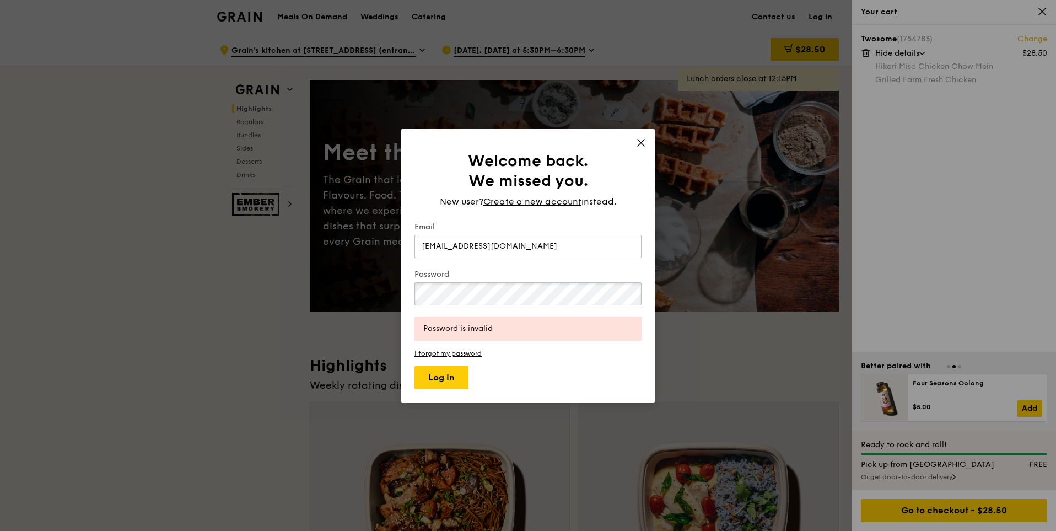
click at [414, 366] on button "Log in" at bounding box center [441, 377] width 54 height 23
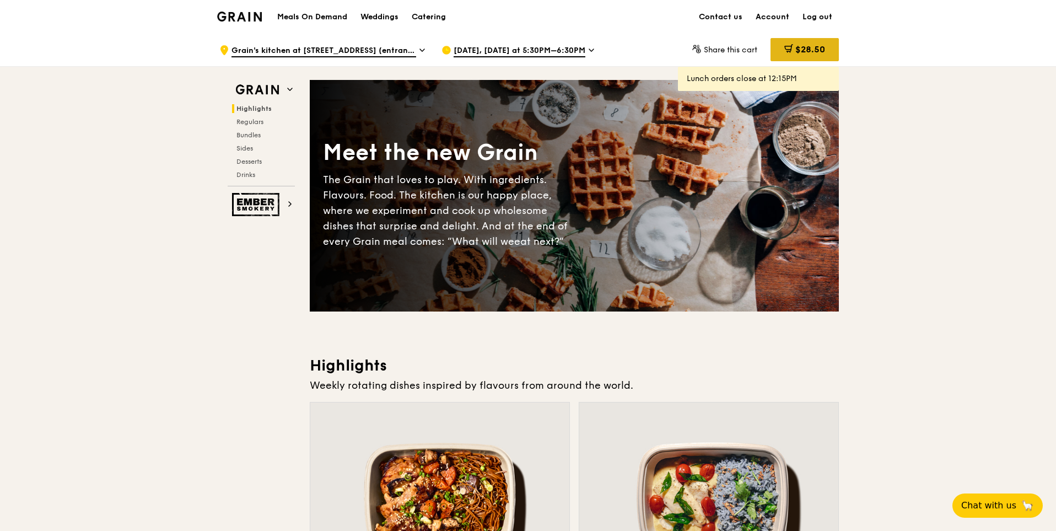
click at [825, 51] on span "$28.50" at bounding box center [810, 49] width 30 height 10
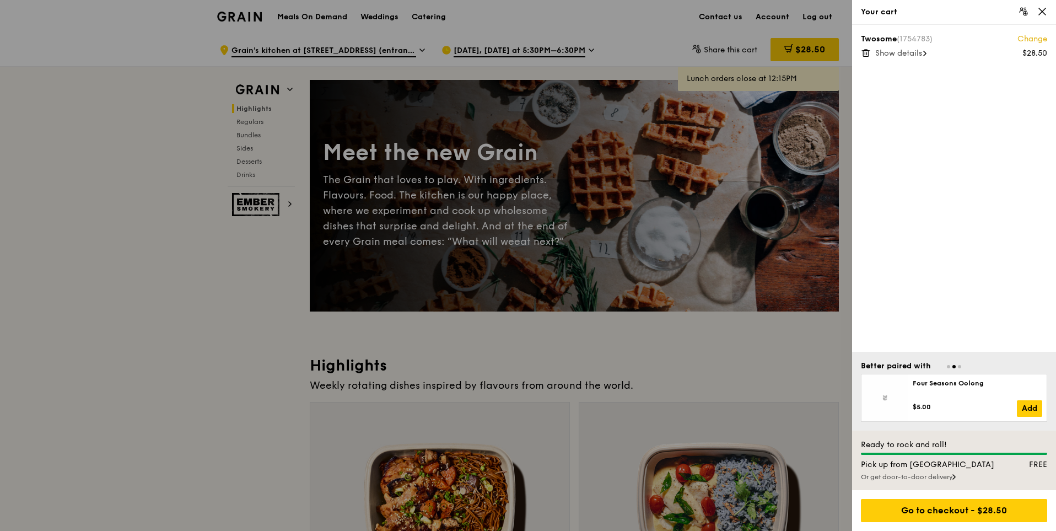
click at [915, 48] on div "Show details" at bounding box center [961, 53] width 172 height 11
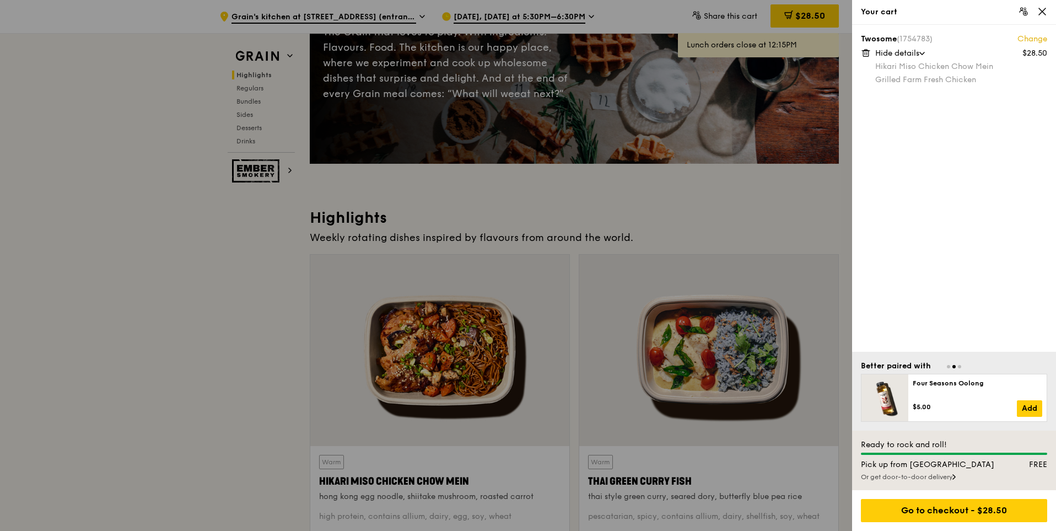
scroll to position [294, 0]
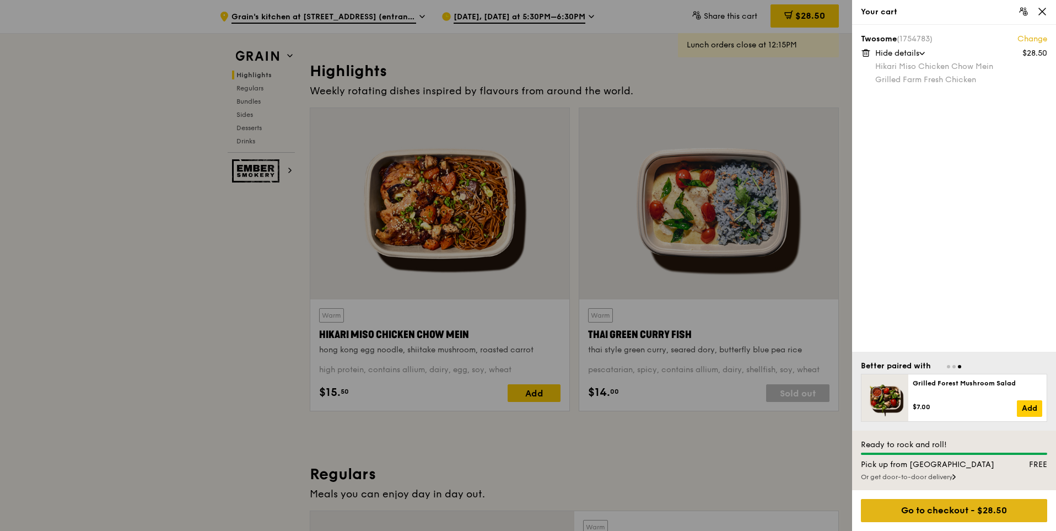
click at [957, 502] on div "Go to checkout - $28.50" at bounding box center [954, 510] width 186 height 23
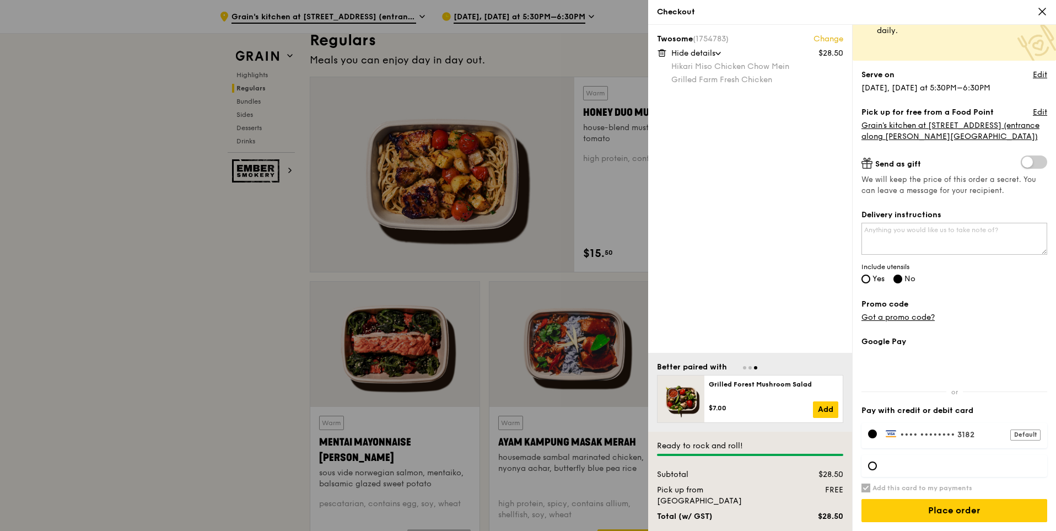
scroll to position [845, 0]
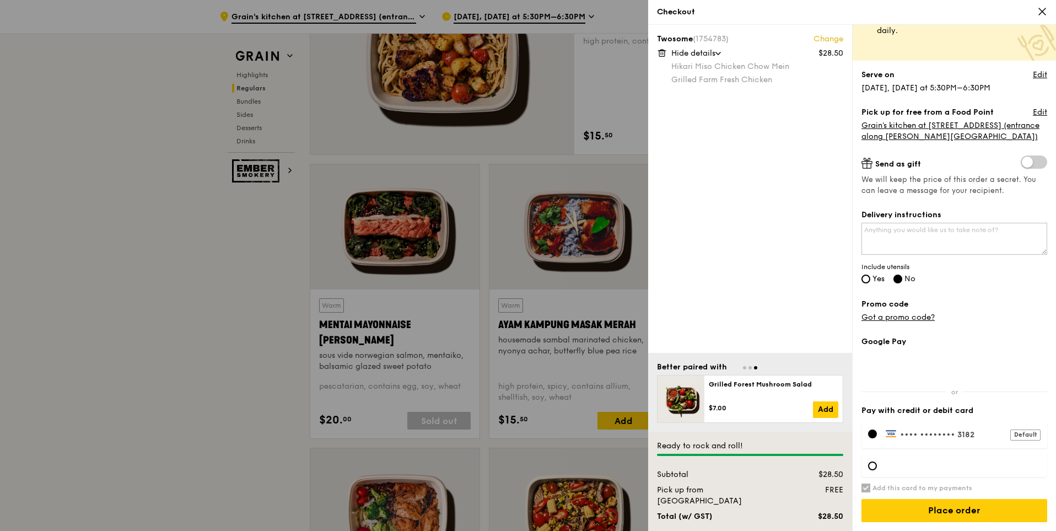
click at [875, 471] on div at bounding box center [955, 466] width 186 height 22
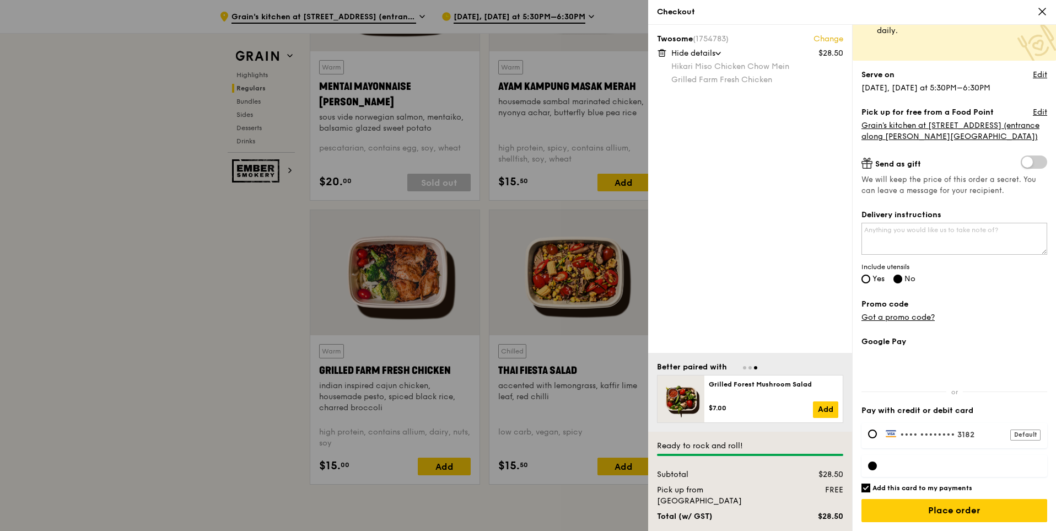
scroll to position [1176, 0]
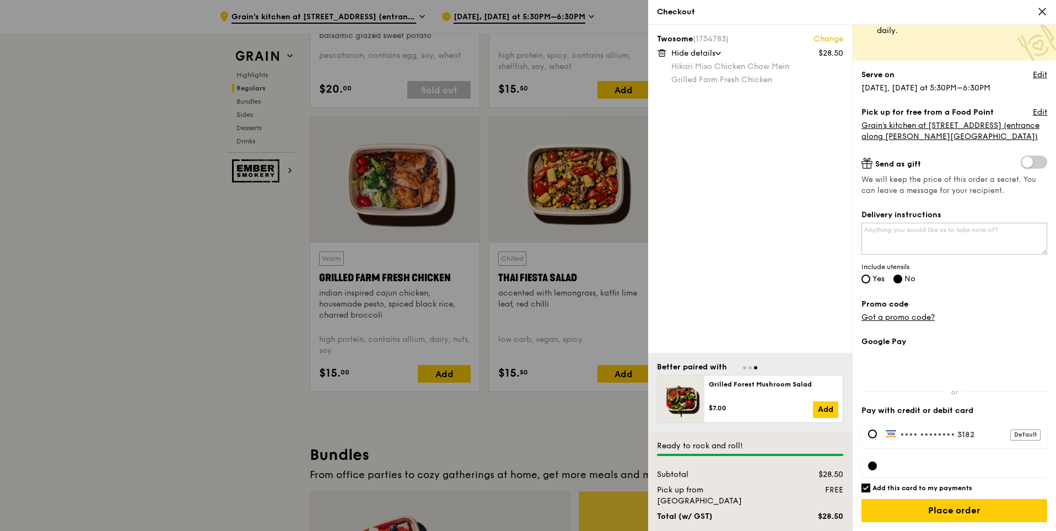
click at [922, 486] on h6 "Add this card to my payments" at bounding box center [923, 487] width 100 height 9
click at [870, 486] on input "Add this card to my payments" at bounding box center [866, 487] width 9 height 9
click at [902, 486] on h6 "Add this card to my payments" at bounding box center [923, 487] width 100 height 9
click at [870, 486] on input "Add this card to my payments" at bounding box center [866, 487] width 9 height 9
checkbox input "true"
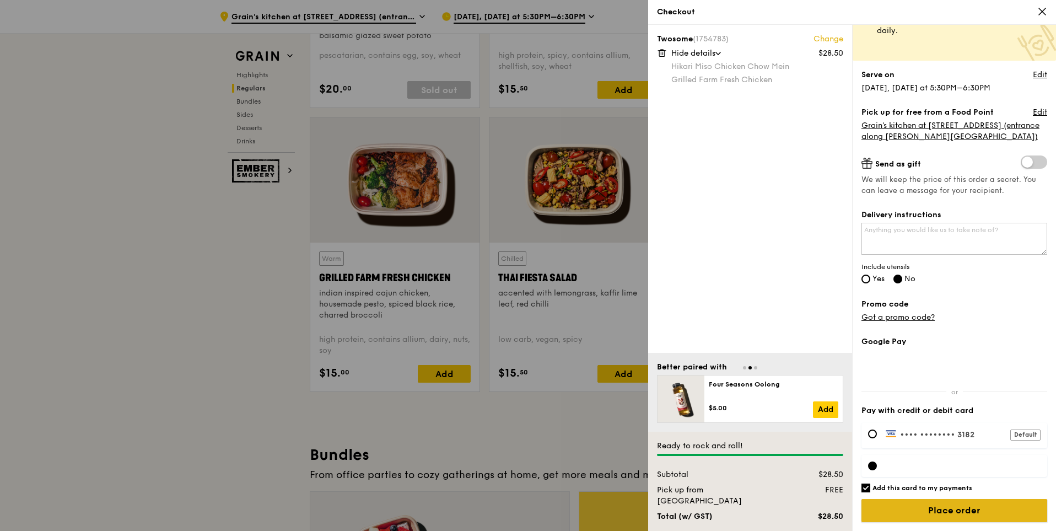
click at [947, 510] on input "Place order" at bounding box center [955, 510] width 186 height 23
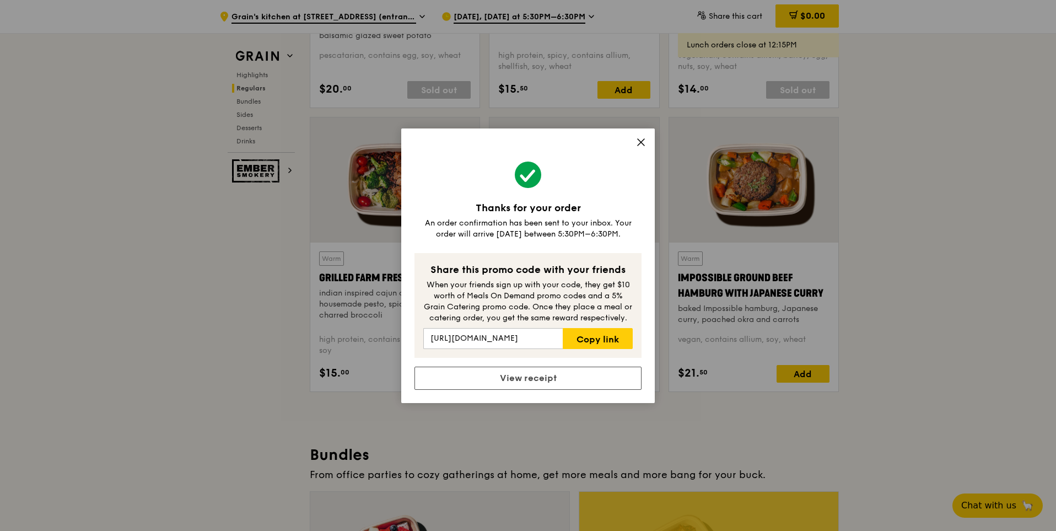
click at [640, 137] on icon at bounding box center [641, 142] width 10 height 10
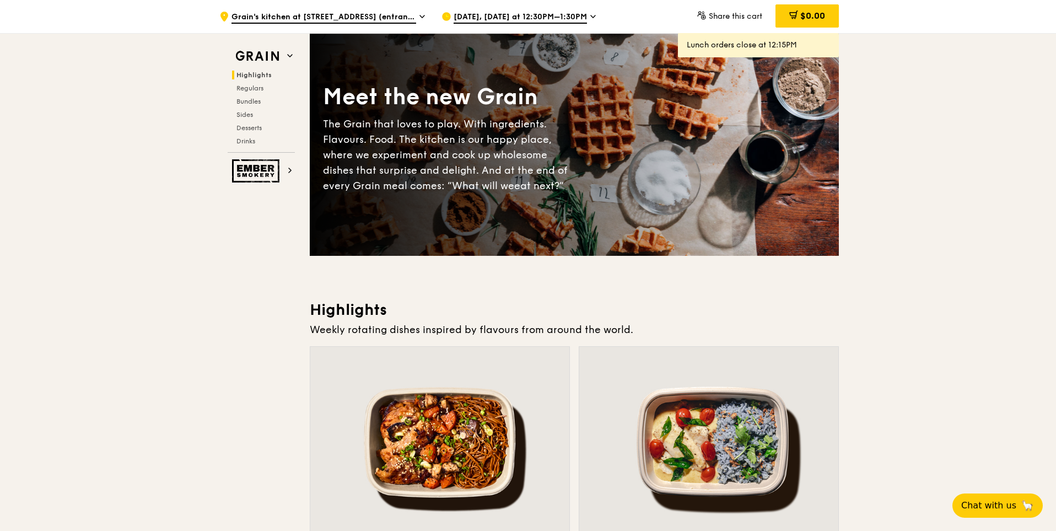
scroll to position [0, 0]
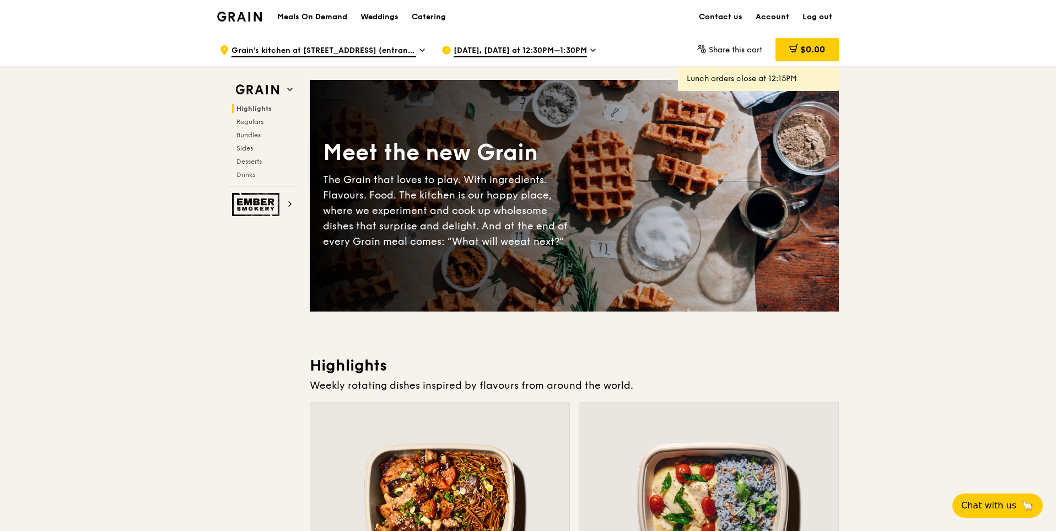
click at [247, 27] on div "Grain logo" at bounding box center [239, 15] width 45 height 33
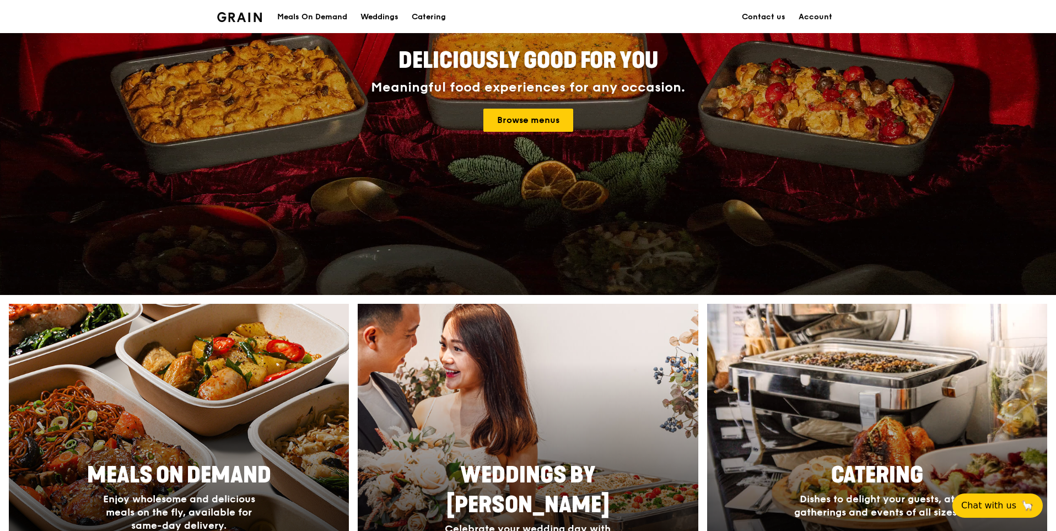
scroll to position [147, 0]
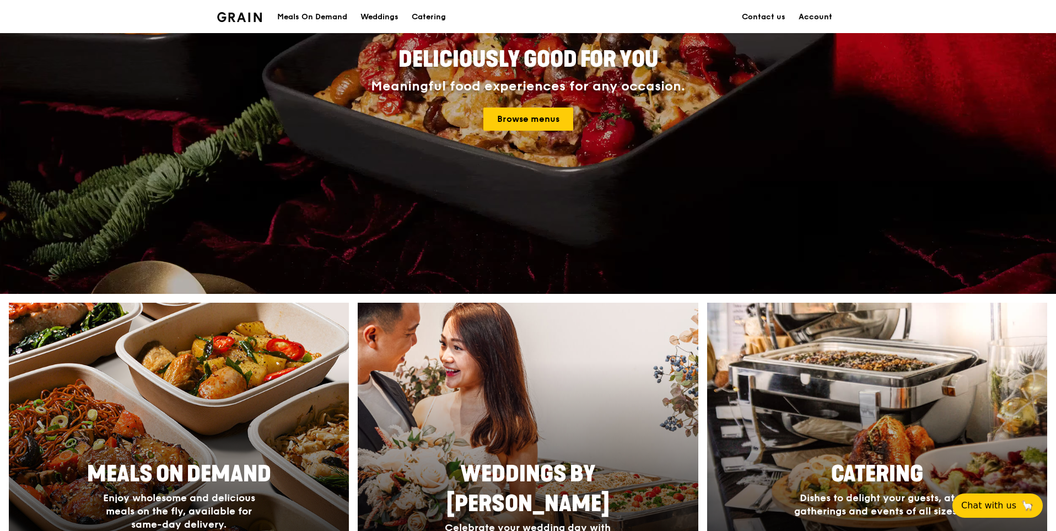
click at [816, 16] on link "Account" at bounding box center [815, 17] width 47 height 33
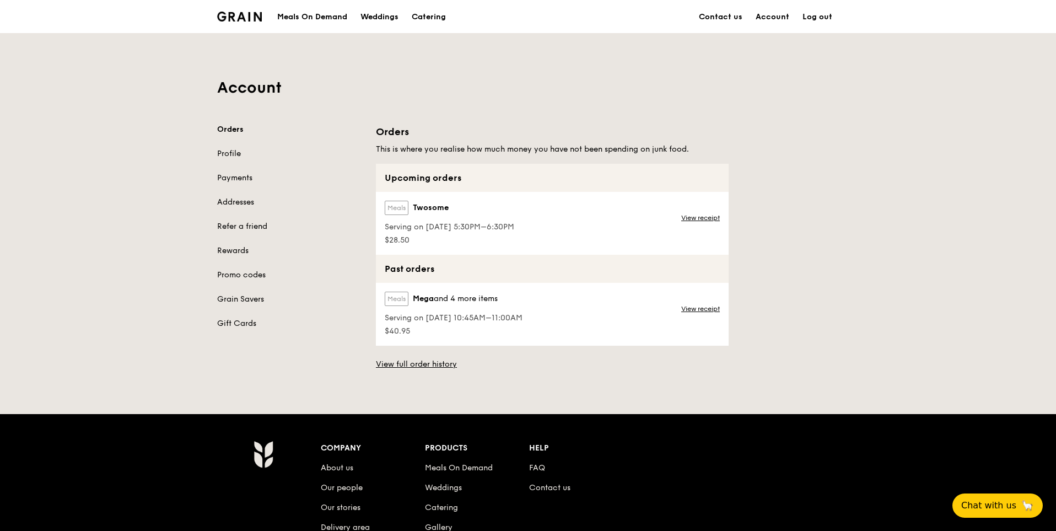
drag, startPoint x: 418, startPoint y: 316, endPoint x: 465, endPoint y: 315, distance: 46.9
click at [465, 315] on span "Serving on [DATE] 10:45AM–11:00AM" at bounding box center [454, 318] width 138 height 11
click at [232, 179] on link "Payments" at bounding box center [290, 178] width 146 height 11
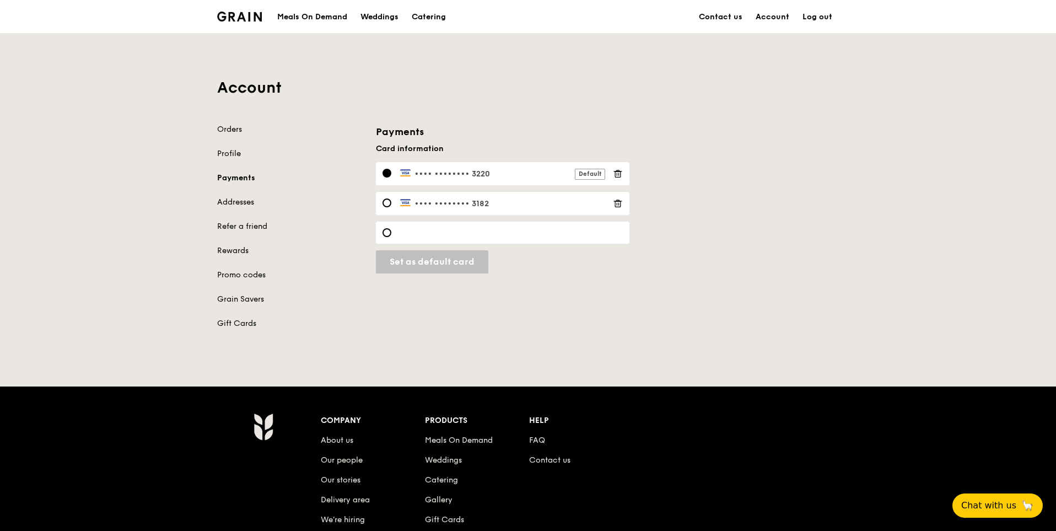
click at [617, 173] on icon at bounding box center [618, 174] width 10 height 10
click at [624, 201] on div "•••• •••• •••• 3182" at bounding box center [503, 203] width 254 height 23
click at [616, 206] on icon at bounding box center [618, 203] width 10 height 10
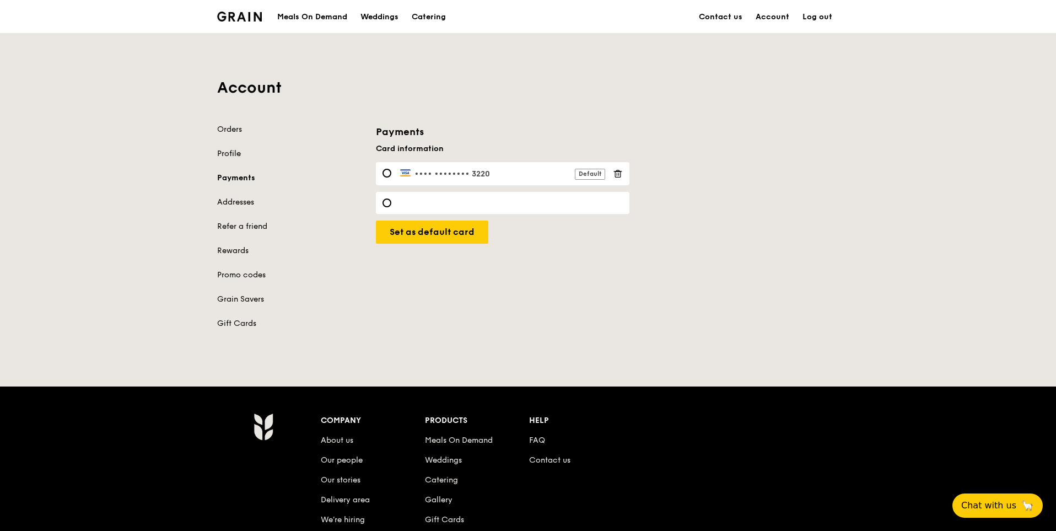
click at [239, 149] on link "Profile" at bounding box center [290, 153] width 146 height 11
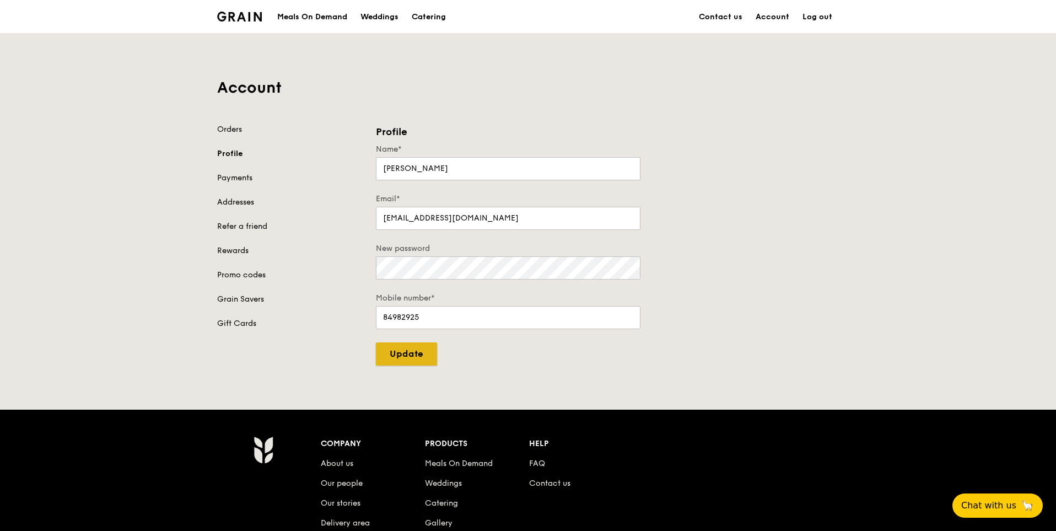
click at [421, 359] on input "Update" at bounding box center [406, 353] width 61 height 23
type input "Update"
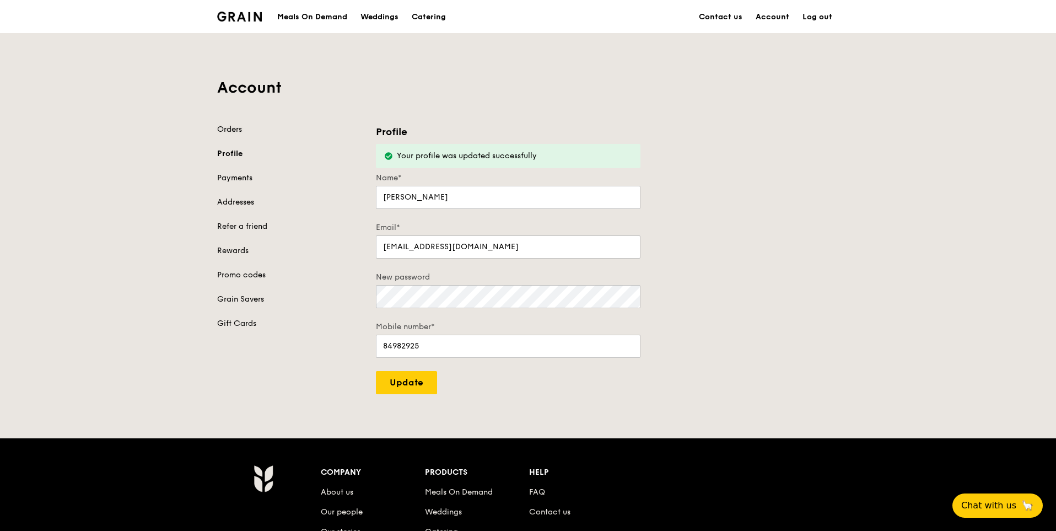
click at [219, 133] on link "Orders" at bounding box center [290, 129] width 146 height 11
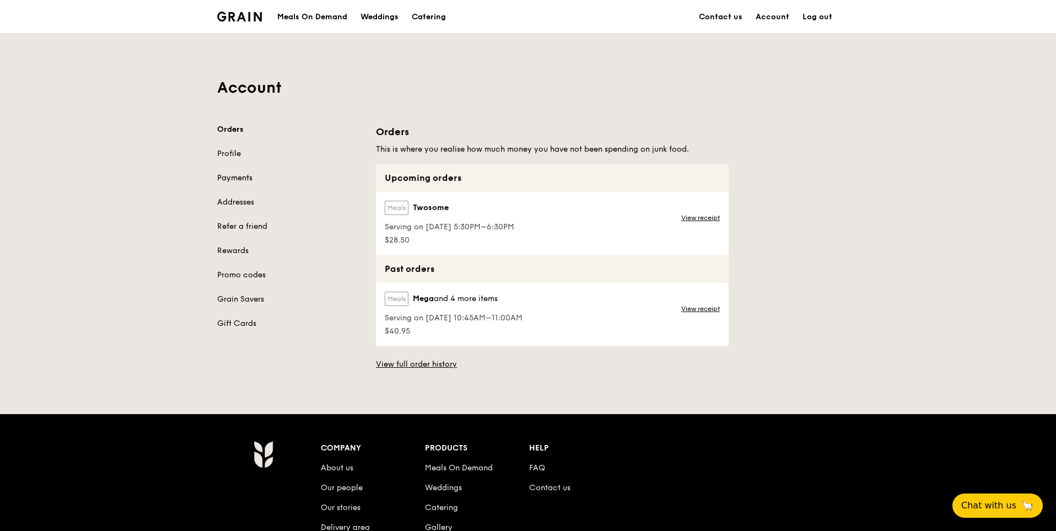
click at [249, 175] on link "Payments" at bounding box center [290, 178] width 146 height 11
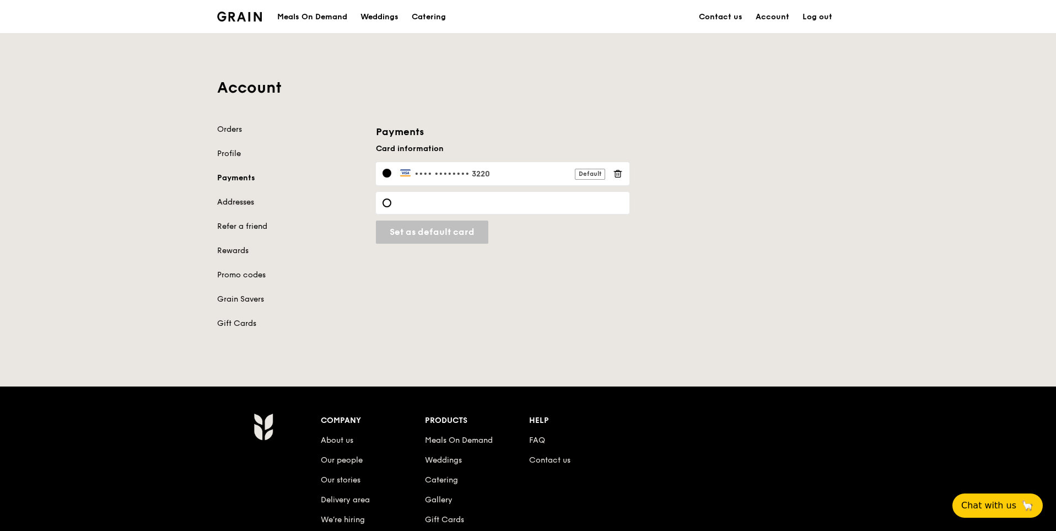
click at [238, 203] on link "Addresses" at bounding box center [290, 202] width 146 height 11
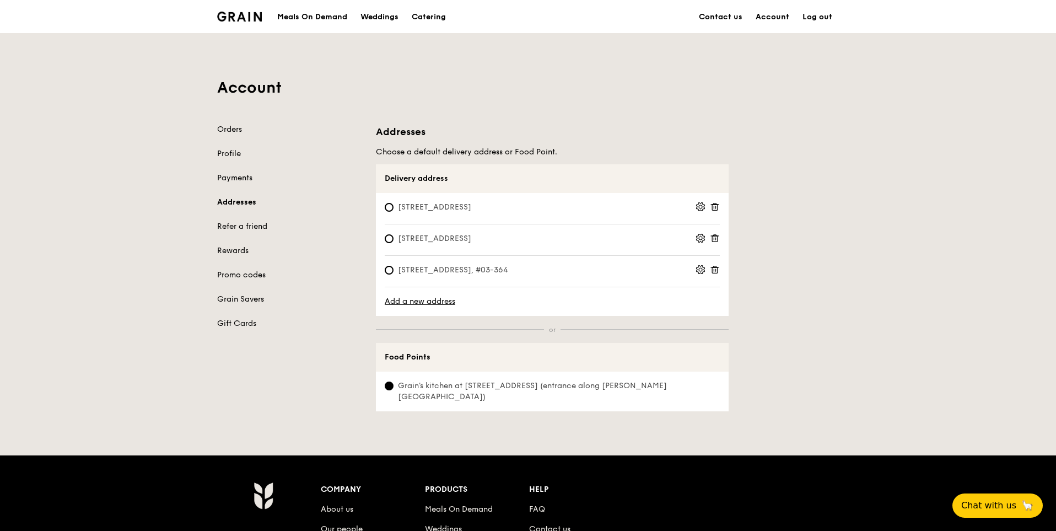
click at [715, 205] on icon at bounding box center [715, 207] width 10 height 10
click at [715, 206] on icon at bounding box center [715, 207] width 10 height 10
click at [717, 240] on icon at bounding box center [715, 238] width 10 height 10
click at [716, 267] on icon at bounding box center [714, 266] width 3 height 1
click at [389, 206] on input "[STREET_ADDRESS]" at bounding box center [389, 207] width 9 height 9
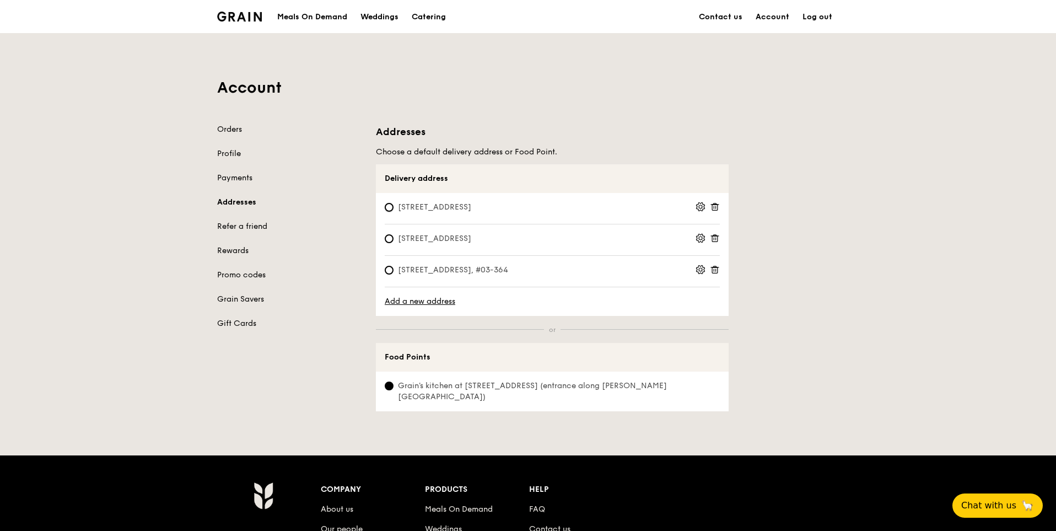
radio input "true"
click at [713, 204] on icon at bounding box center [714, 203] width 3 height 1
click at [390, 380] on span "Grain's kitchen at [STREET_ADDRESS] (entrance along [PERSON_NAME][GEOGRAPHIC_DA…" at bounding box center [552, 391] width 335 height 22
click at [390, 381] on input "Grain's kitchen at [STREET_ADDRESS] (entrance along [PERSON_NAME][GEOGRAPHIC_DA…" at bounding box center [389, 385] width 9 height 9
radio input "true"
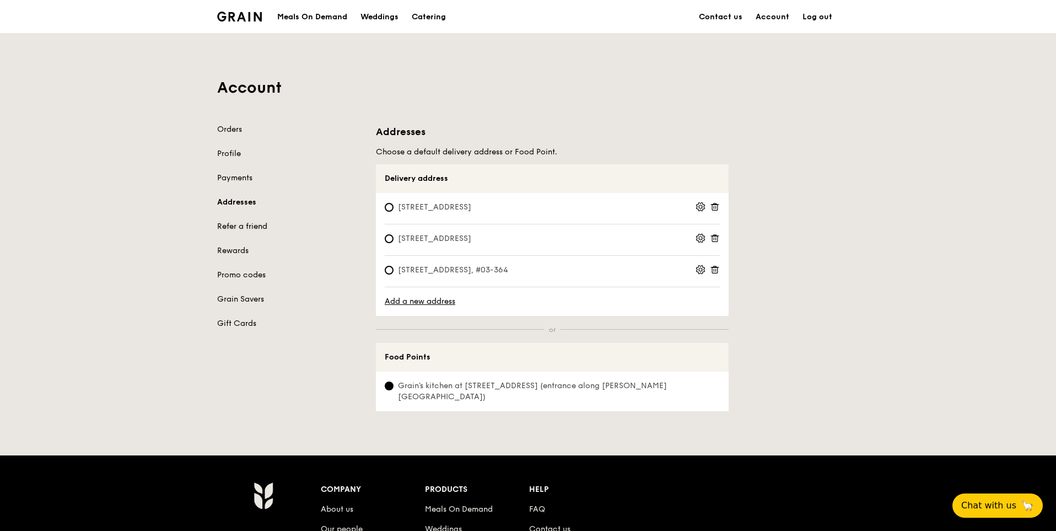
click at [239, 225] on link "Refer a friend" at bounding box center [290, 226] width 146 height 11
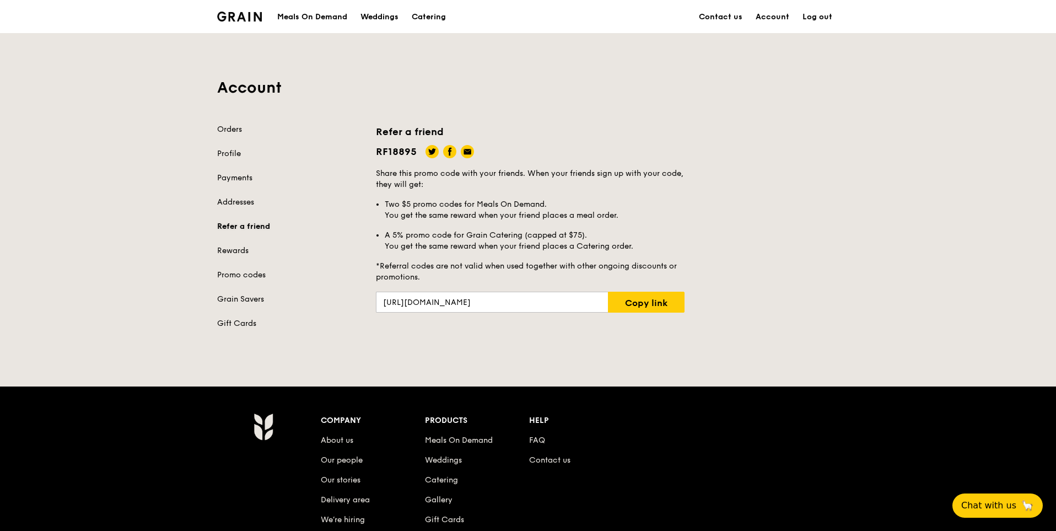
click at [240, 232] on link "Refer a friend" at bounding box center [290, 226] width 146 height 11
click at [239, 242] on div "Orders Profile Payments Addresses Refer a friend Rewards Promo codes Grain Save…" at bounding box center [290, 226] width 146 height 205
click at [242, 254] on link "Rewards" at bounding box center [290, 250] width 146 height 11
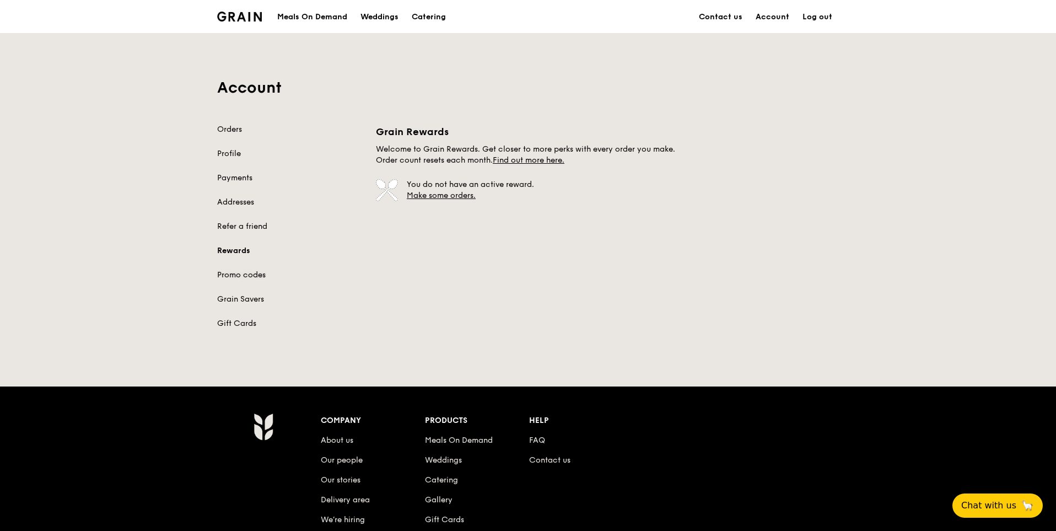
click at [235, 271] on link "Promo codes" at bounding box center [290, 275] width 146 height 11
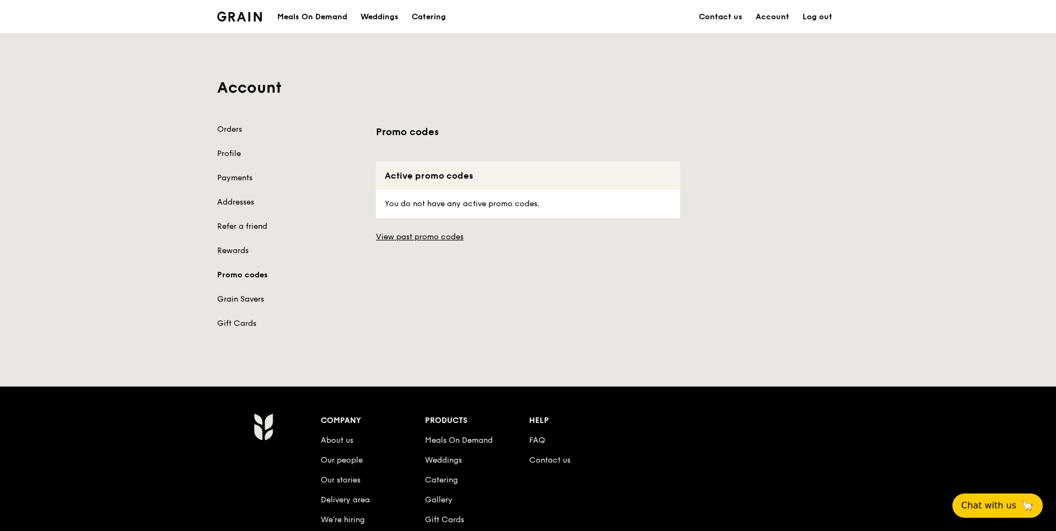
click at [234, 298] on link "Grain Savers" at bounding box center [290, 299] width 146 height 11
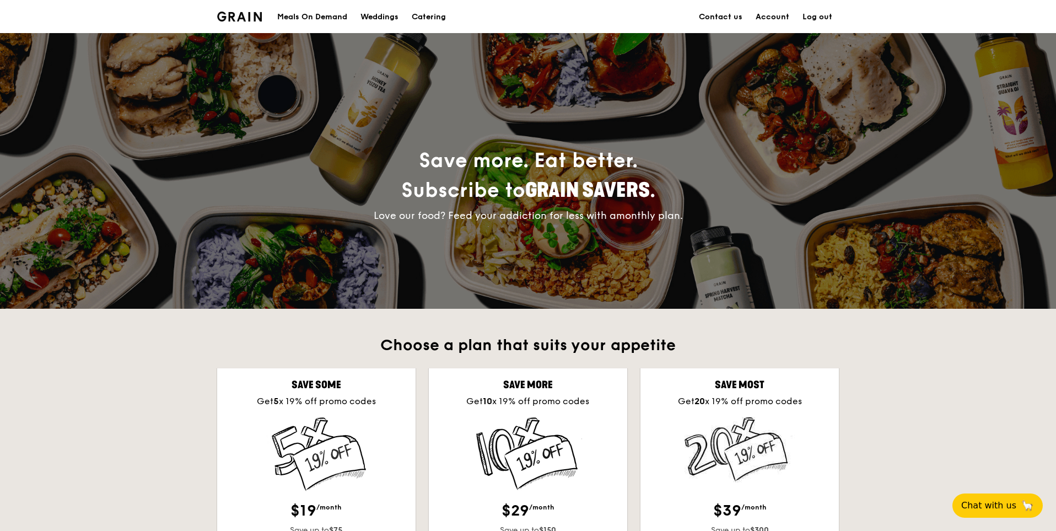
drag, startPoint x: 805, startPoint y: 283, endPoint x: 584, endPoint y: 9, distance: 352.0
click at [773, 15] on link "Account" at bounding box center [772, 17] width 47 height 33
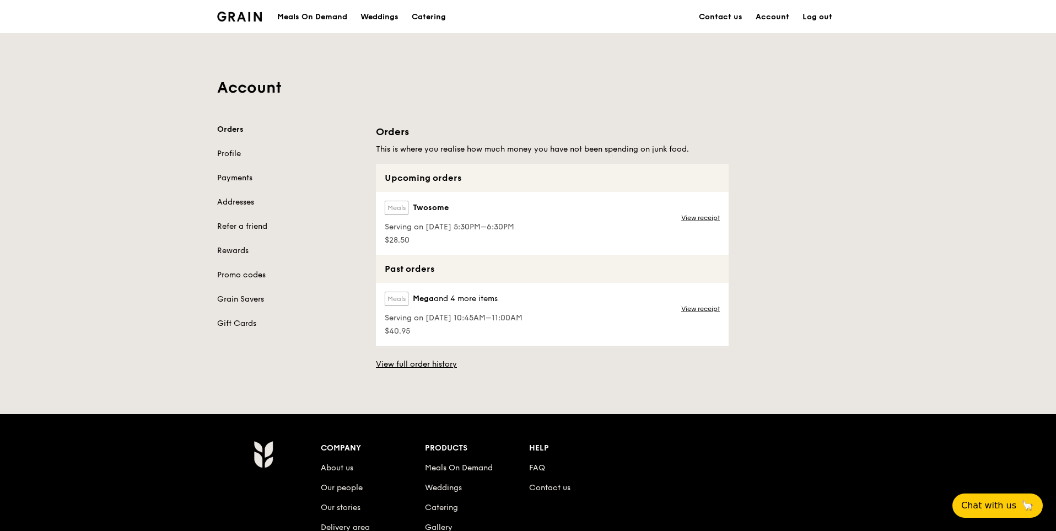
click at [401, 208] on label "Meals" at bounding box center [397, 208] width 24 height 14
click at [423, 204] on span "Twosome" at bounding box center [431, 207] width 36 height 11
click at [390, 217] on div "Meals Twosome" at bounding box center [450, 210] width 130 height 19
drag, startPoint x: 400, startPoint y: 246, endPoint x: 399, endPoint y: 233, distance: 13.2
click at [399, 243] on div "Meals Twosome Serving on [DATE] 5:30PM–6:30PM $28.50" at bounding box center [448, 223] width 145 height 63
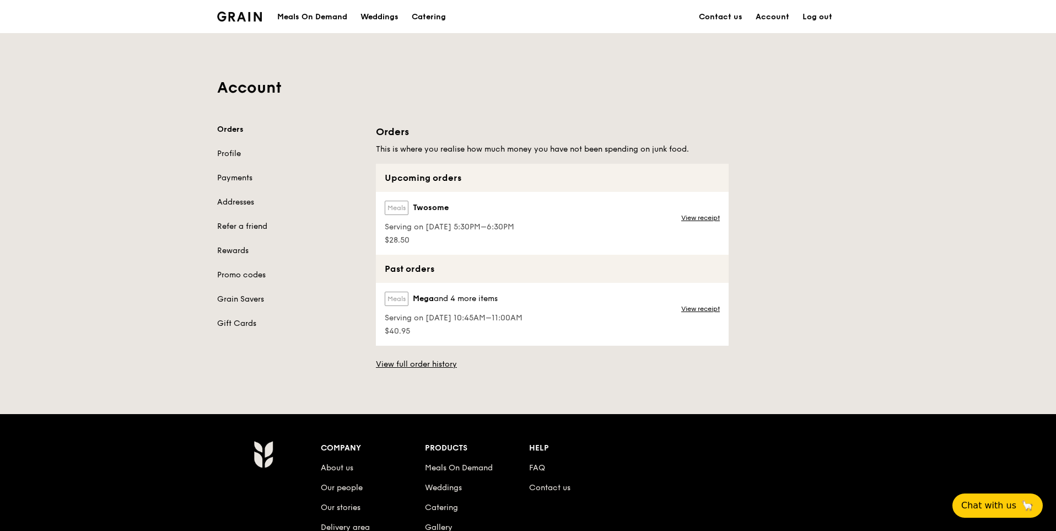
click at [417, 204] on span "Twosome" at bounding box center [431, 207] width 36 height 11
click at [521, 97] on h1 "Account" at bounding box center [528, 88] width 622 height 20
drag, startPoint x: 470, startPoint y: 163, endPoint x: 591, endPoint y: 154, distance: 121.6
click at [591, 154] on div "Orders This is where you realise how much money you have not been spending on j…" at bounding box center [552, 247] width 353 height 246
click at [277, 15] on div "Meals On Demand" at bounding box center [312, 17] width 70 height 33
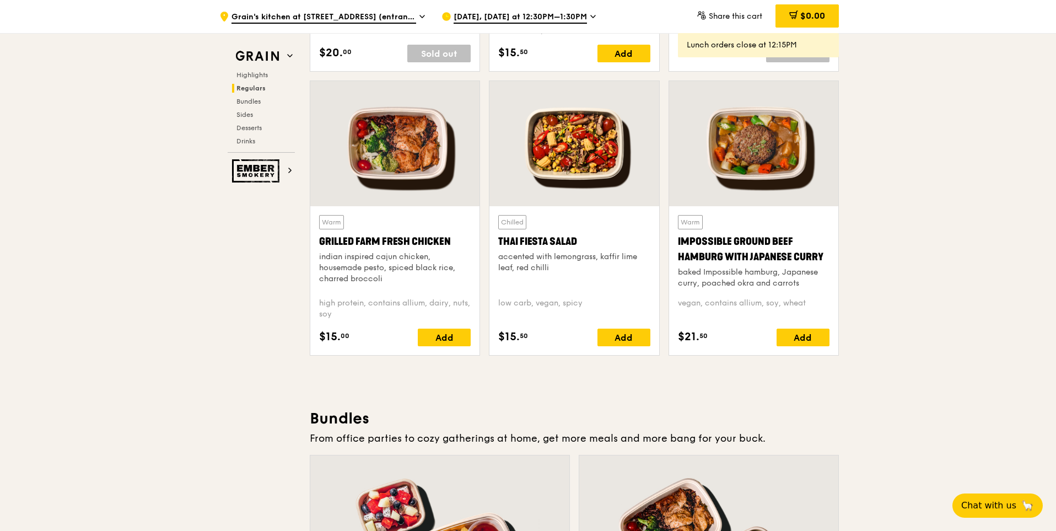
scroll to position [1029, 0]
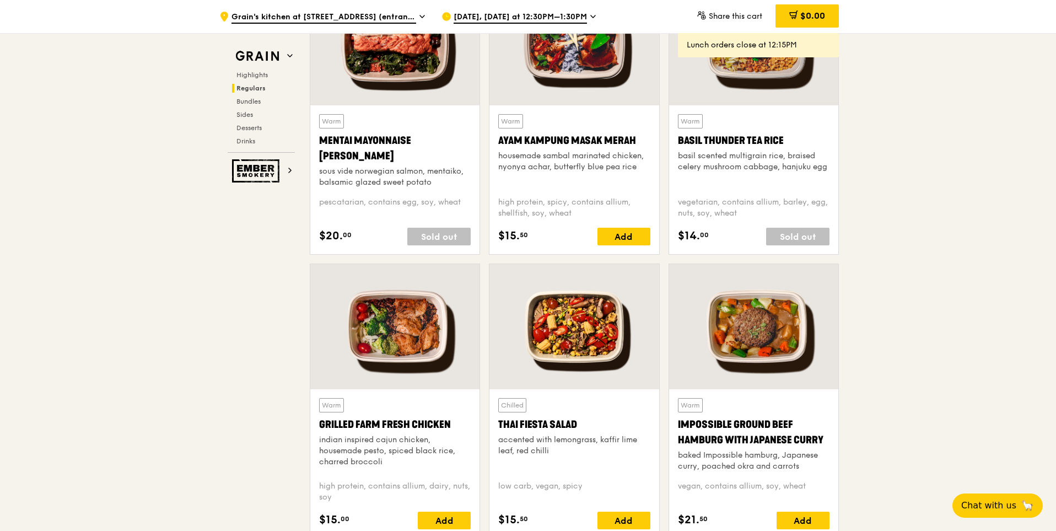
click at [259, 88] on span "Regulars" at bounding box center [250, 88] width 29 height 8
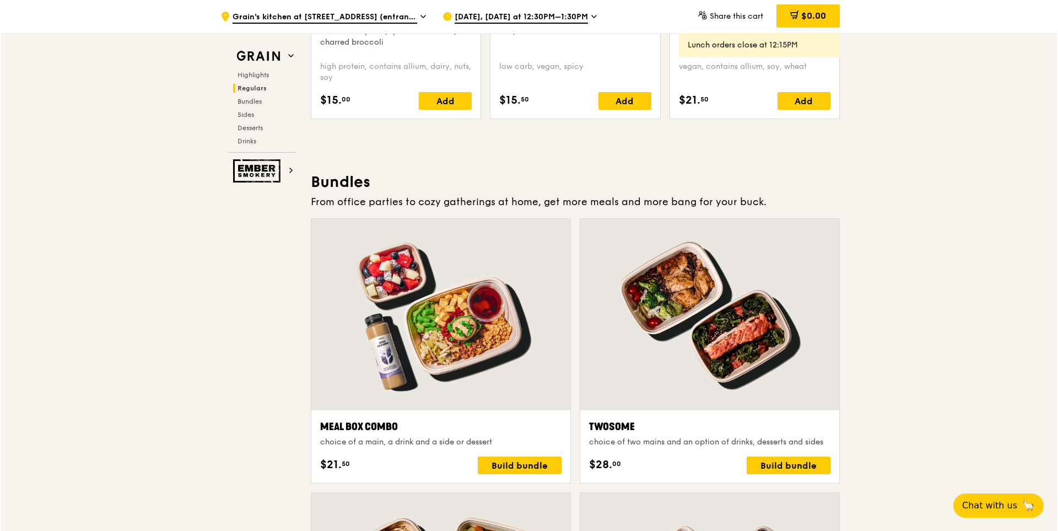
scroll to position [1669, 0]
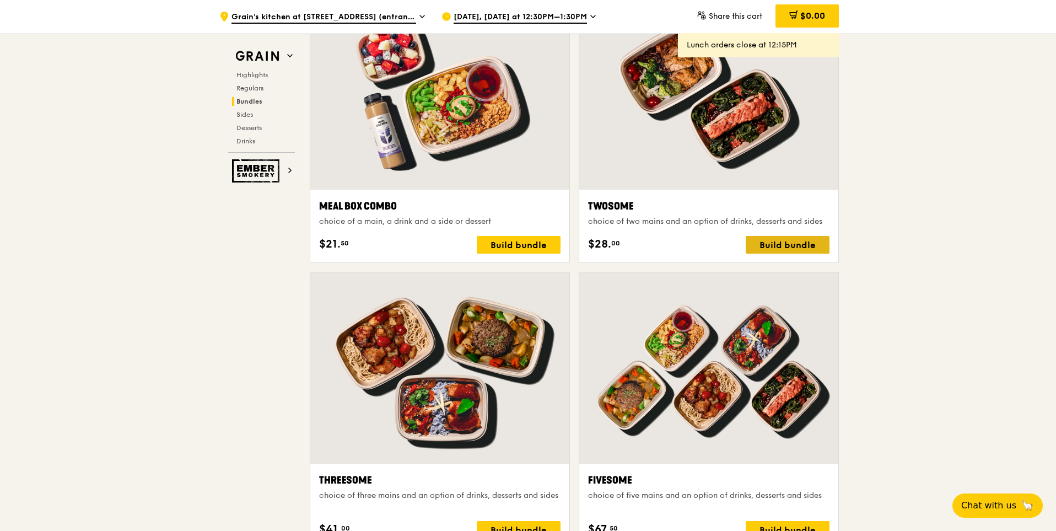
click at [803, 241] on div "Build bundle" at bounding box center [788, 245] width 84 height 18
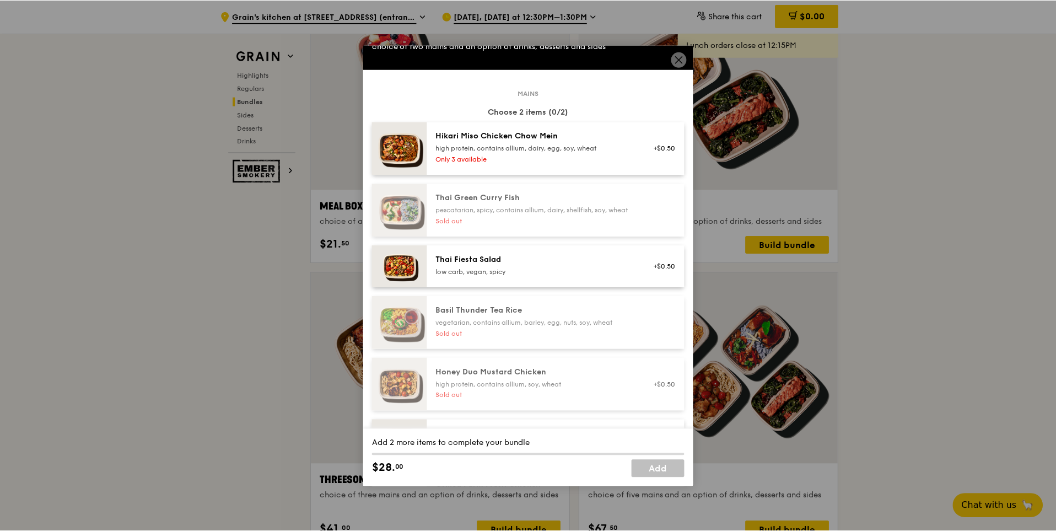
scroll to position [73, 0]
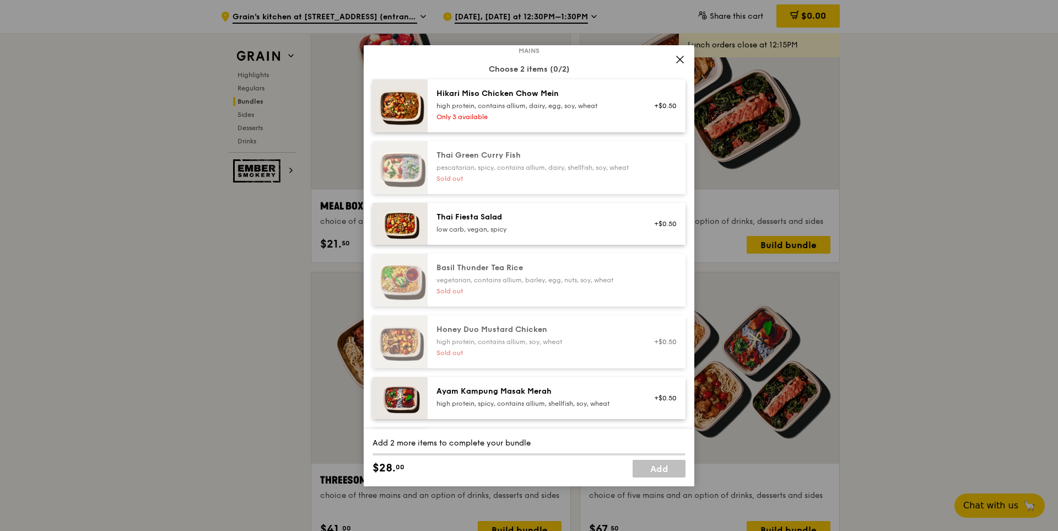
click at [678, 55] on icon at bounding box center [680, 60] width 10 height 10
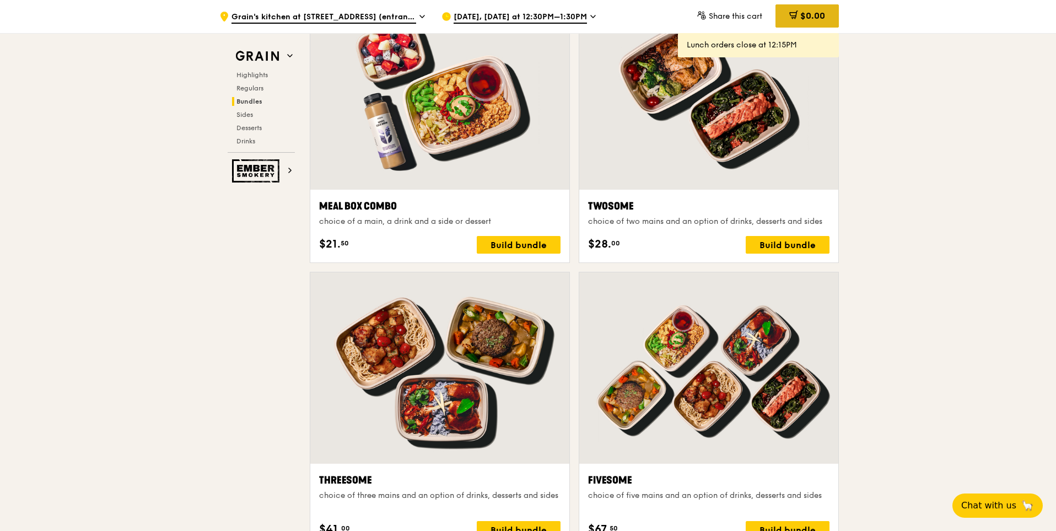
click at [805, 19] on span "$0.00" at bounding box center [812, 15] width 25 height 10
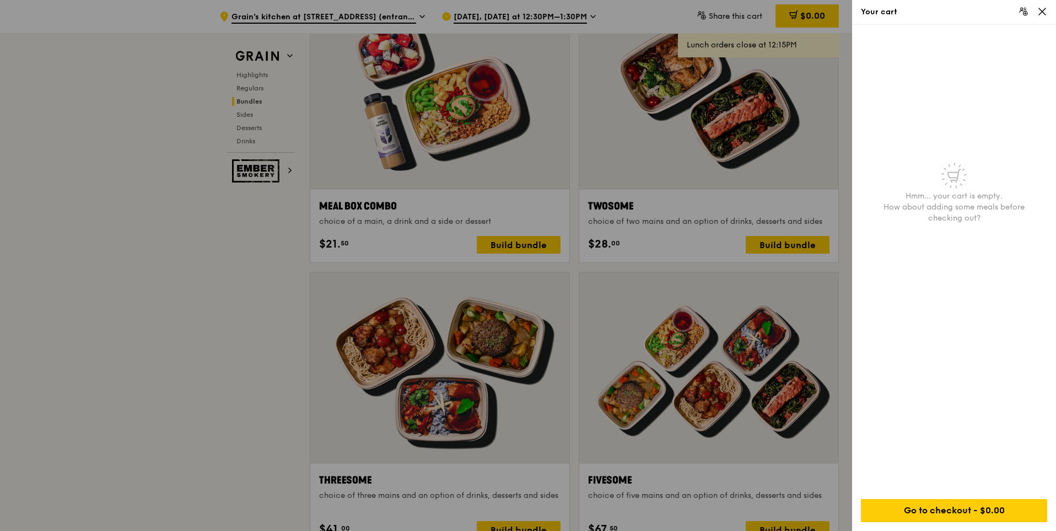
click at [1045, 15] on icon at bounding box center [1042, 12] width 10 height 10
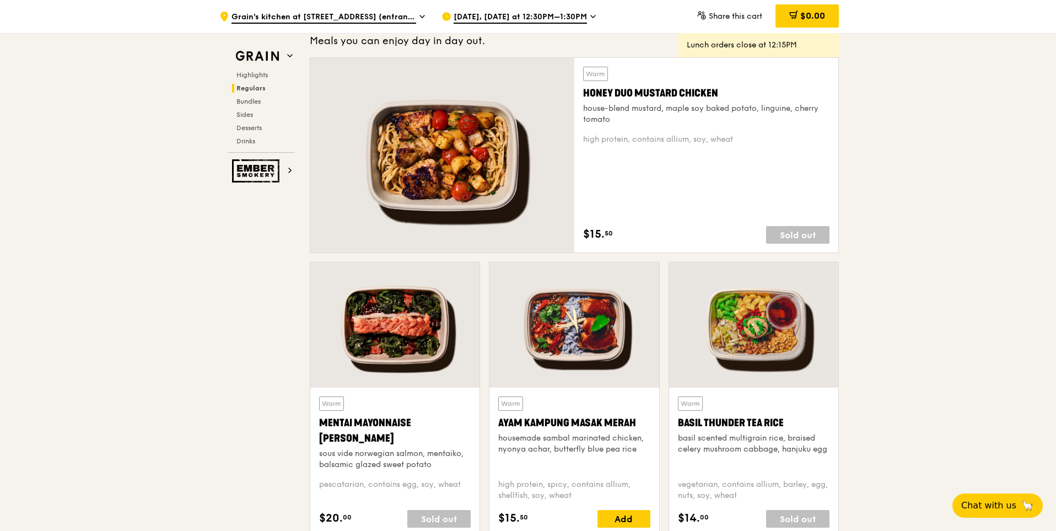
scroll to position [640, 0]
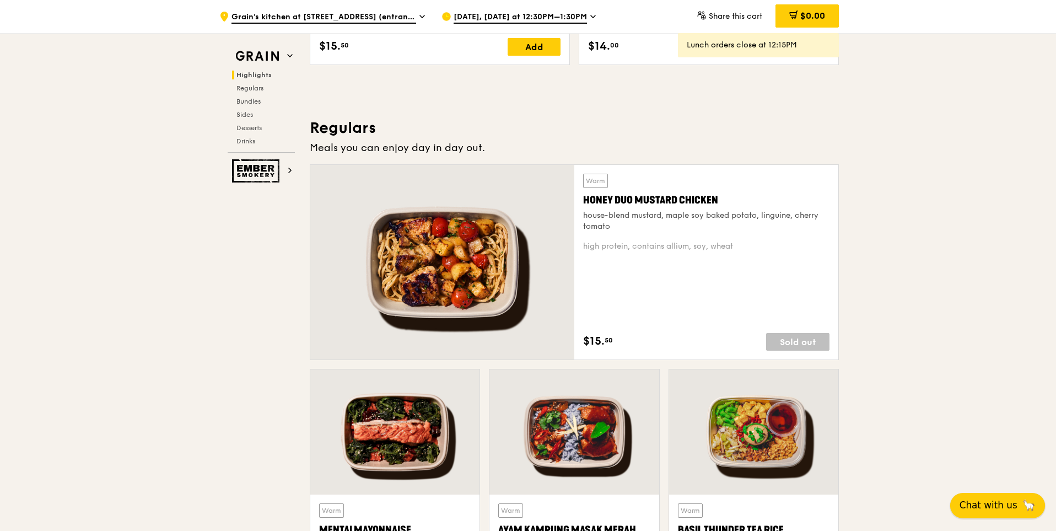
click at [1013, 505] on span "Chat with us" at bounding box center [989, 505] width 58 height 14
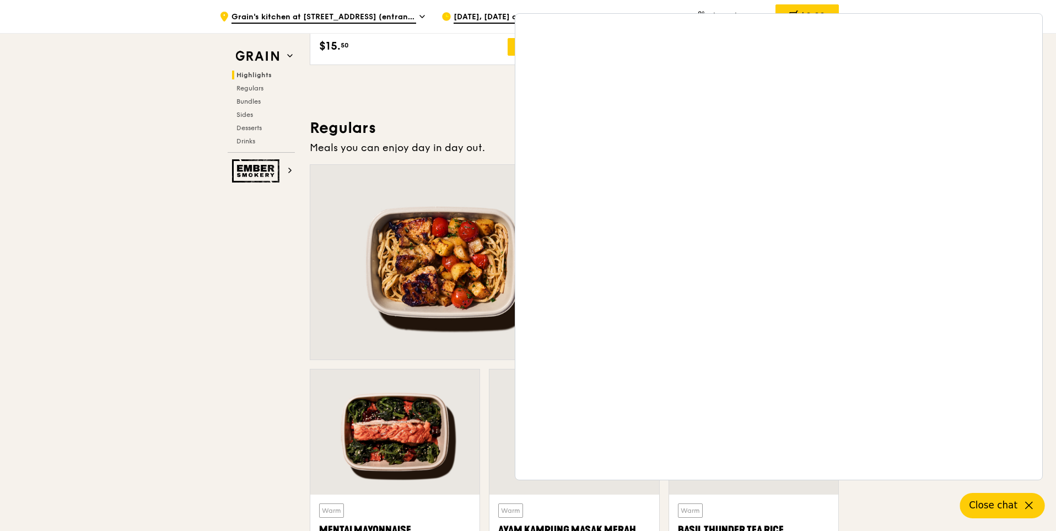
click at [322, 48] on span "$15." at bounding box center [329, 46] width 21 height 17
click at [252, 50] on img at bounding box center [257, 56] width 51 height 20
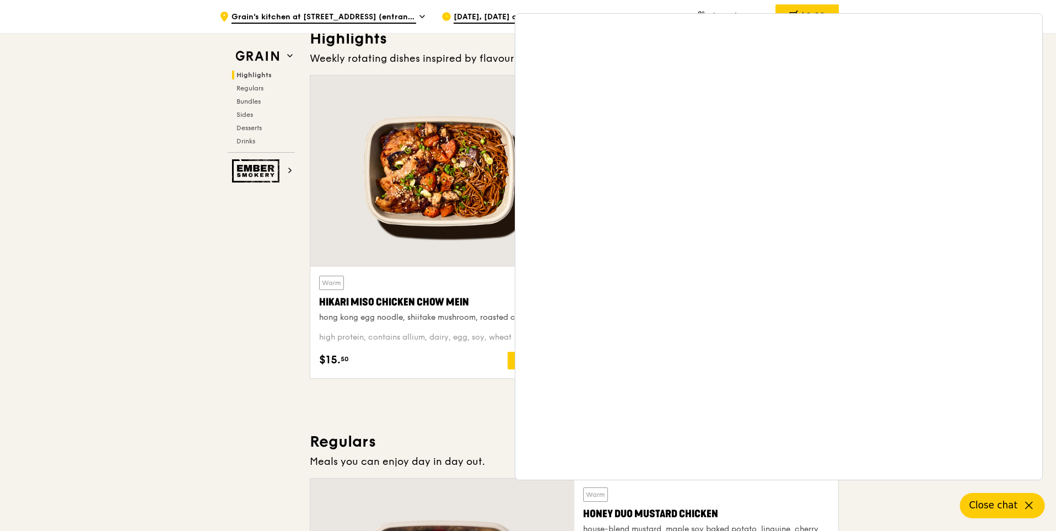
scroll to position [311, 0]
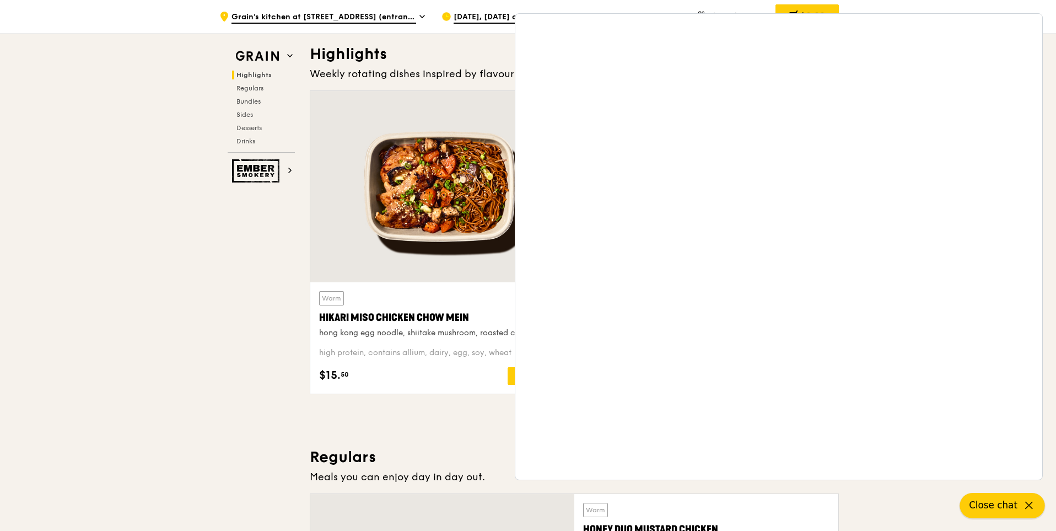
click at [1004, 508] on span "Close chat" at bounding box center [993, 505] width 49 height 14
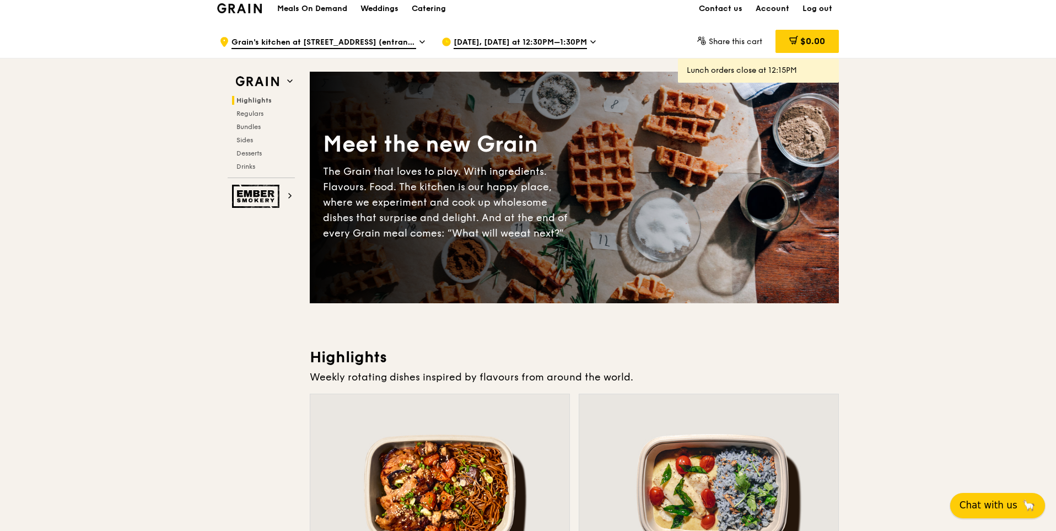
scroll to position [0, 0]
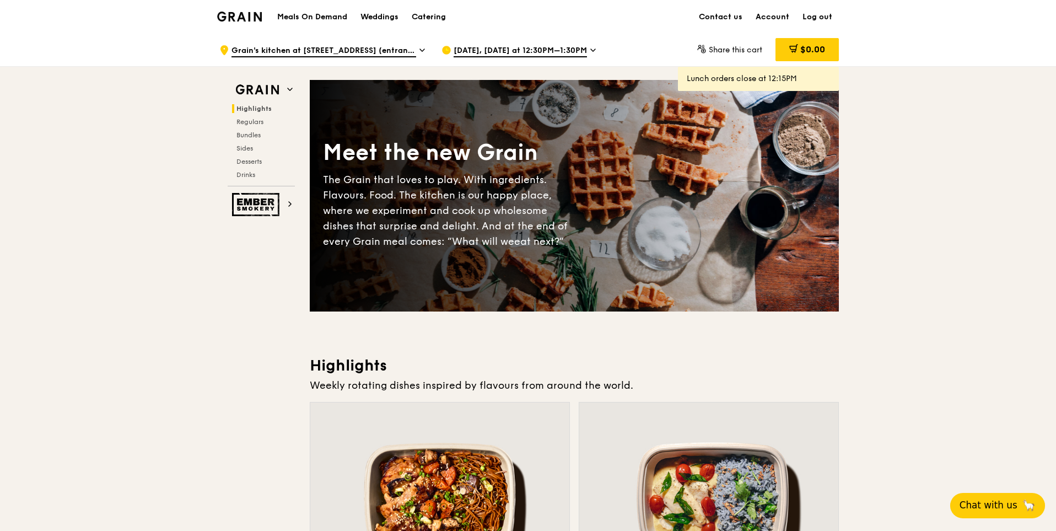
click at [245, 21] on img at bounding box center [239, 17] width 45 height 10
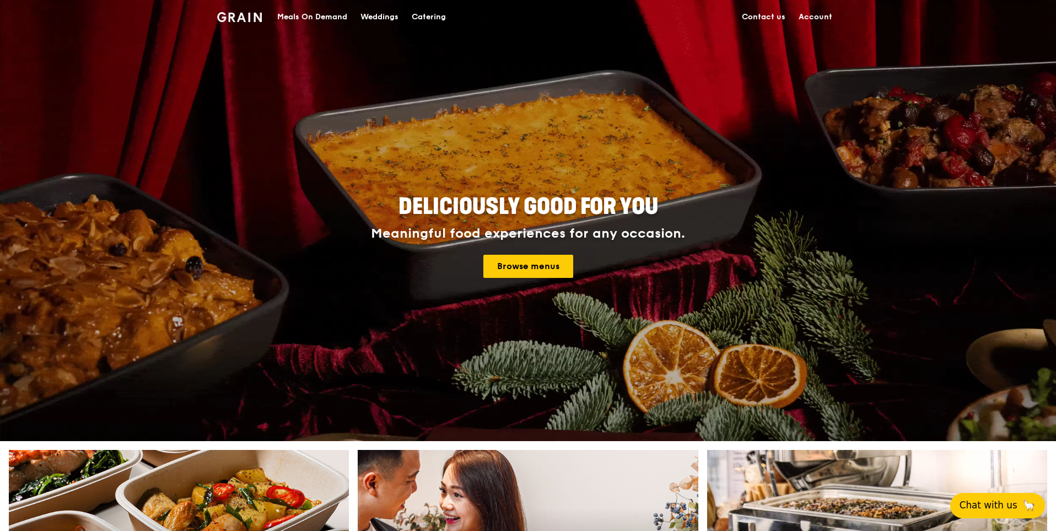
click at [806, 16] on link "Account" at bounding box center [815, 17] width 47 height 33
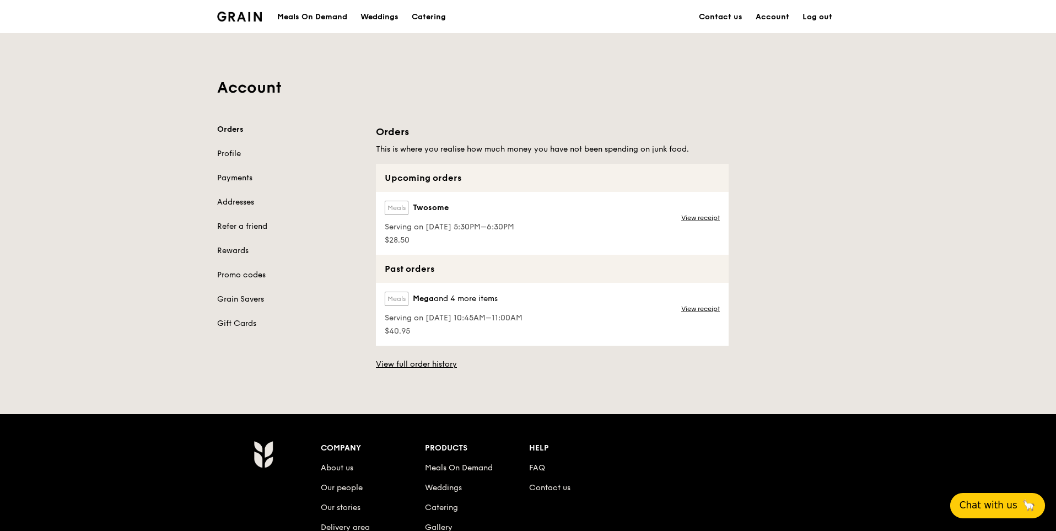
drag, startPoint x: 244, startPoint y: 305, endPoint x: 566, endPoint y: 255, distance: 326.3
click at [566, 255] on div "Orders Profile Payments Addresses Refer a friend Rewards Promo codes Grain Save…" at bounding box center [528, 247] width 635 height 246
click at [551, 220] on div "Meals Twosome Serving on [DATE] 5:30PM–6:30PM $28.50 View receipt" at bounding box center [552, 223] width 353 height 63
drag, startPoint x: 414, startPoint y: 223, endPoint x: 425, endPoint y: 216, distance: 13.1
click at [416, 222] on span "Serving on [DATE] 5:30PM–6:30PM" at bounding box center [450, 227] width 130 height 11
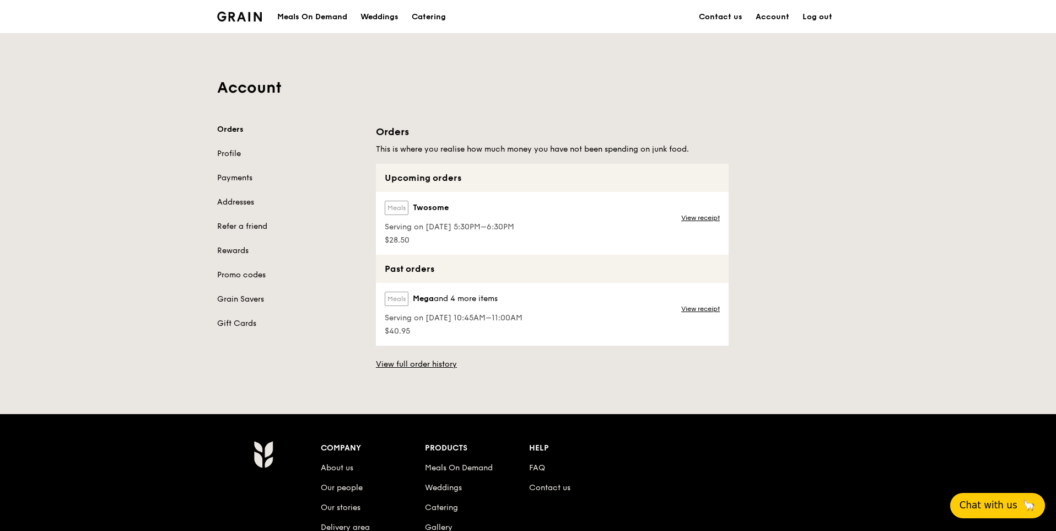
click at [389, 193] on div "Meals Twosome Serving on [DATE] 5:30PM–6:30PM $28.50" at bounding box center [448, 223] width 145 height 63
click at [393, 209] on label "Meals" at bounding box center [397, 208] width 24 height 14
click at [393, 202] on label "Meals" at bounding box center [397, 208] width 24 height 14
click at [397, 207] on label "Meals" at bounding box center [397, 208] width 24 height 14
drag, startPoint x: 405, startPoint y: 220, endPoint x: 482, endPoint y: 212, distance: 77.7
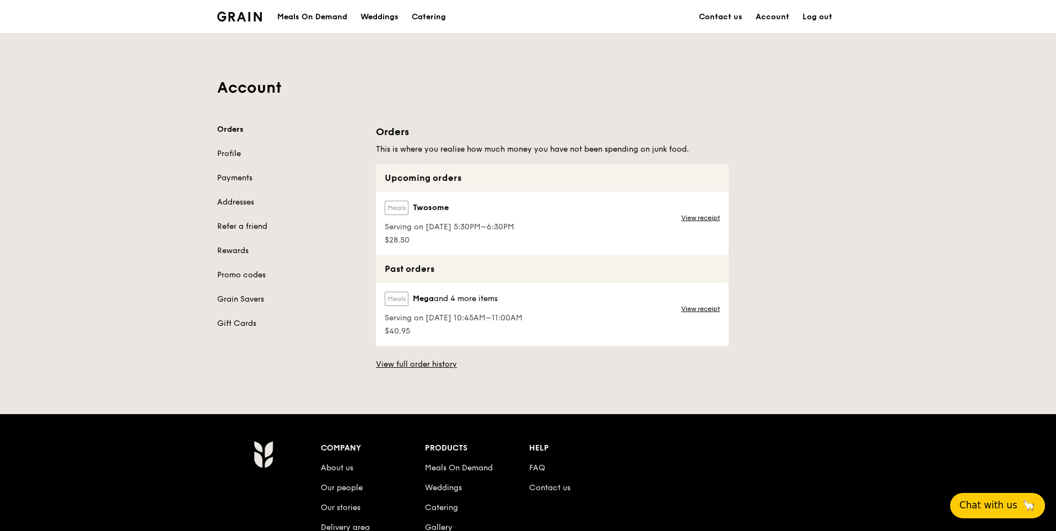
click at [418, 220] on div "Serving on [DATE] 5:30PM–6:30PM" at bounding box center [450, 225] width 130 height 13
click at [490, 211] on div "Meals Twosome" at bounding box center [450, 210] width 130 height 19
click at [397, 212] on label "Meals" at bounding box center [397, 208] width 24 height 14
click at [719, 227] on div "View receipt" at bounding box center [702, 223] width 54 height 63
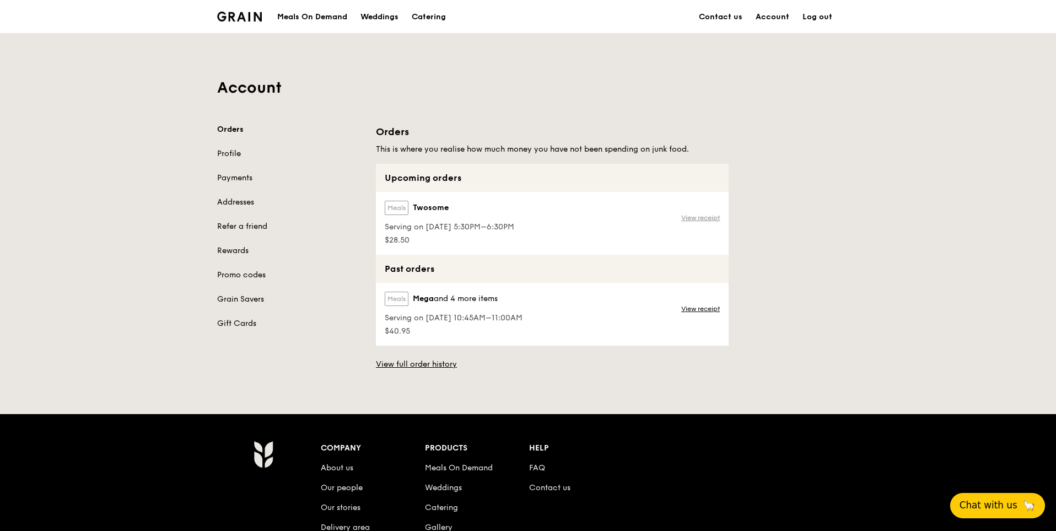
click at [714, 219] on link "View receipt" at bounding box center [700, 217] width 39 height 9
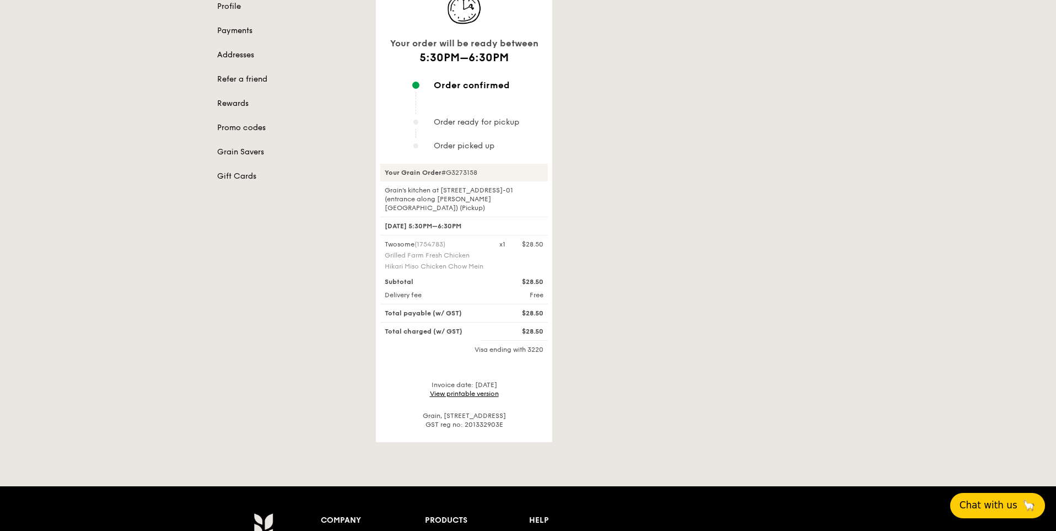
scroll to position [110, 0]
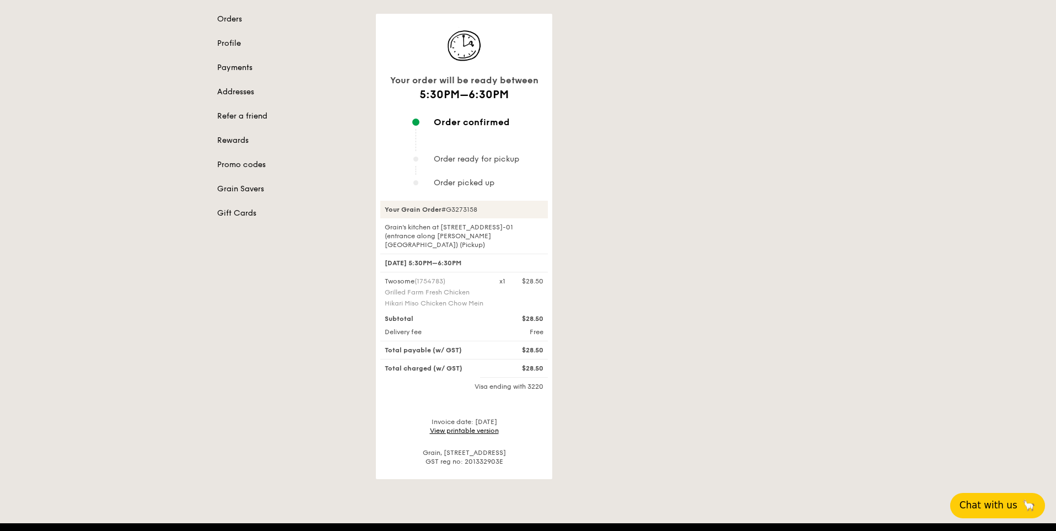
drag, startPoint x: 390, startPoint y: 281, endPoint x: 492, endPoint y: 290, distance: 101.9
click at [492, 290] on div "Twosome (1754783) Grilled Farm Fresh Chicken Hikari Miso Chicken Chow Mein" at bounding box center [435, 293] width 115 height 33
copy div "Grilled Farm Fresh Chicken Hikari Miso Chicken Chow Mein"
